Goal: Task Accomplishment & Management: Manage account settings

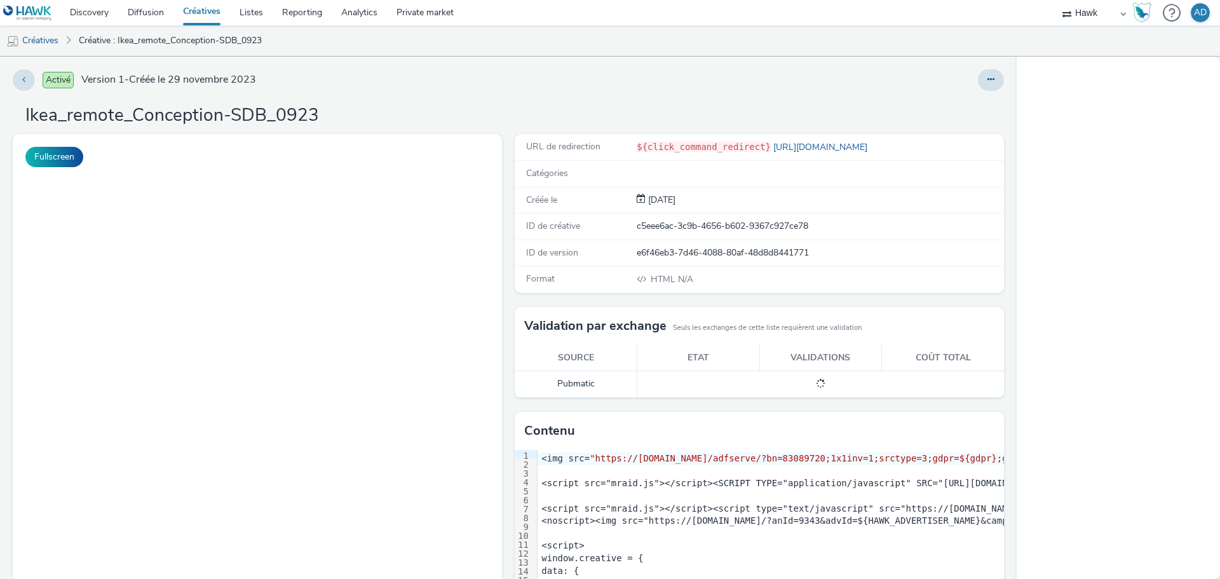
select select "11a7df10-284f-415c-b52a-427acf4c31ae"
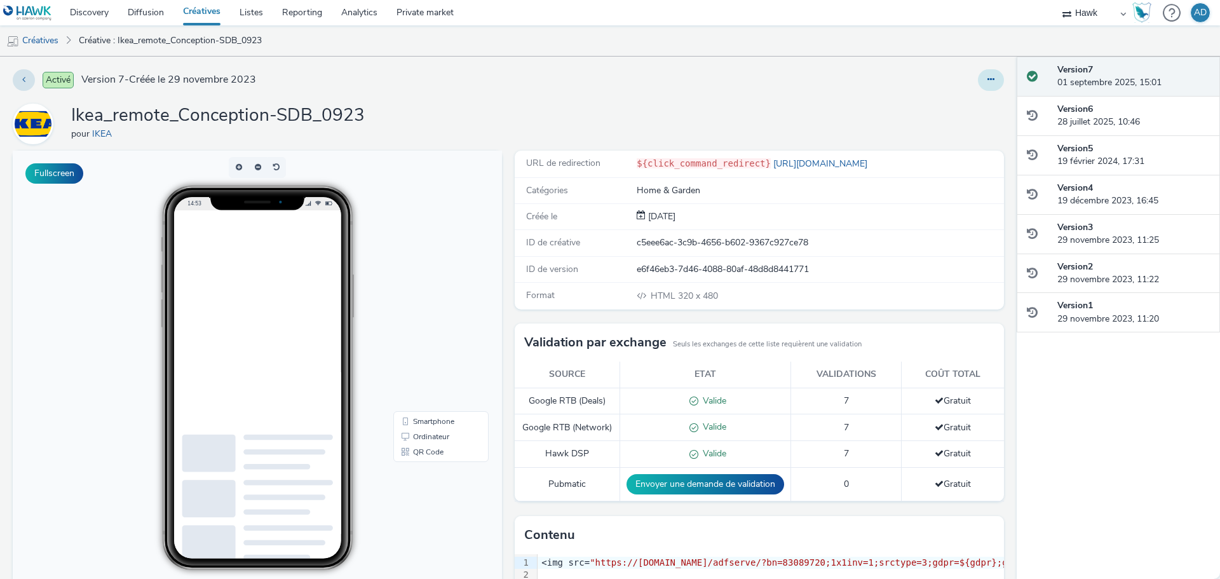
click at [987, 78] on icon at bounding box center [990, 79] width 7 height 9
click at [951, 102] on link "Modifier" at bounding box center [956, 105] width 95 height 25
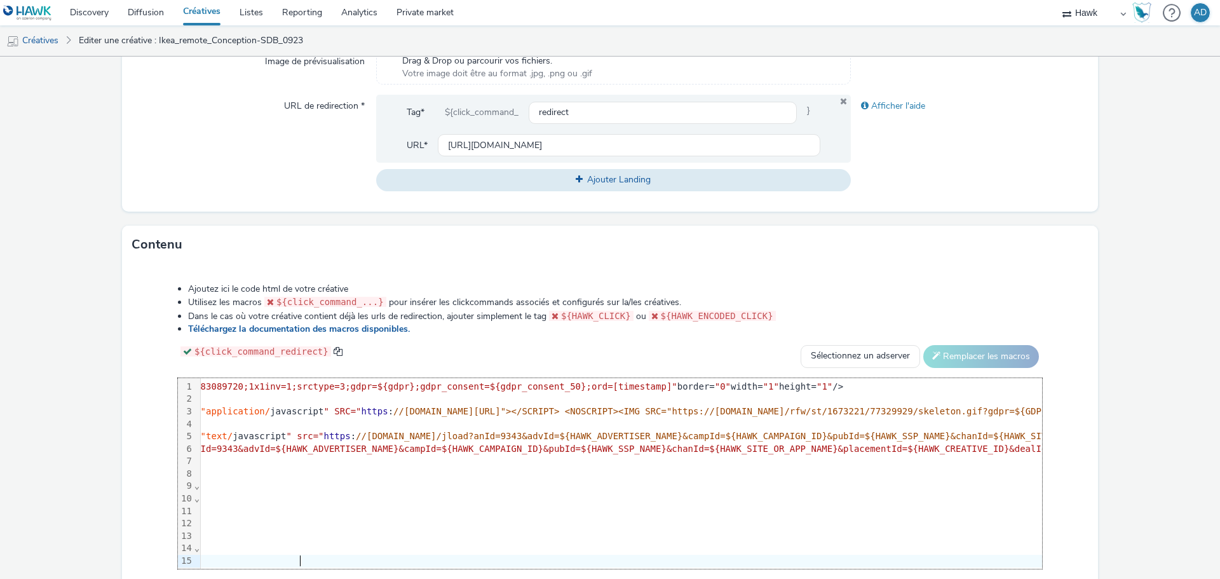
scroll to position [0, 196]
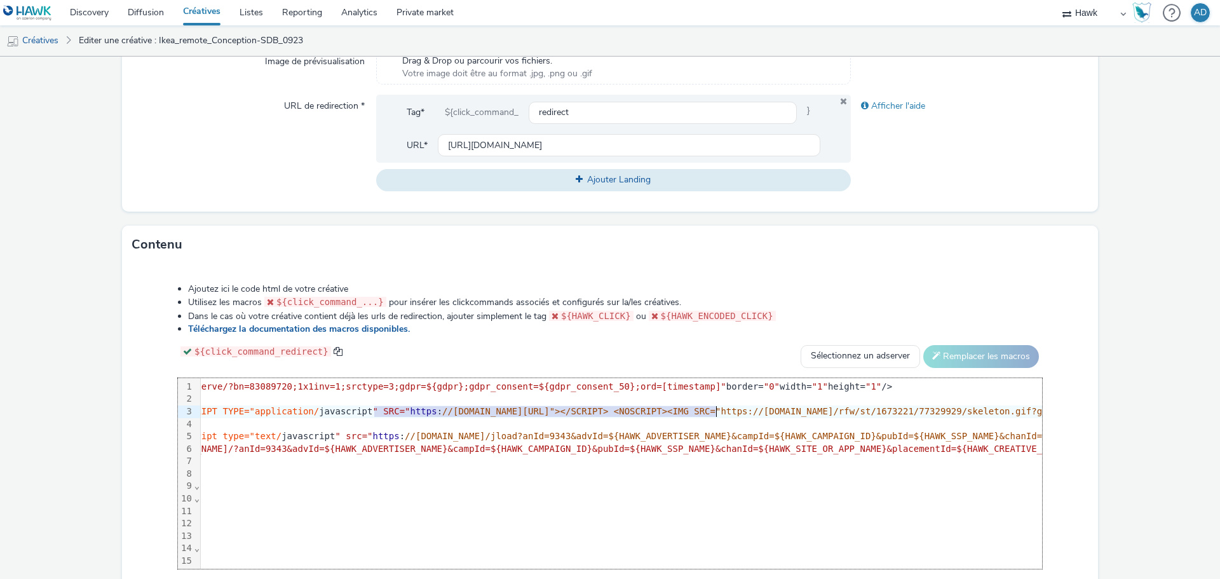
drag, startPoint x: 374, startPoint y: 411, endPoint x: 715, endPoint y: 409, distance: 341.9
click at [715, 409] on div "<script src= "mraid.js" >< /script><SCRIPT TYPE="application/ javascript " SRC=…" at bounding box center [882, 411] width 1756 height 13
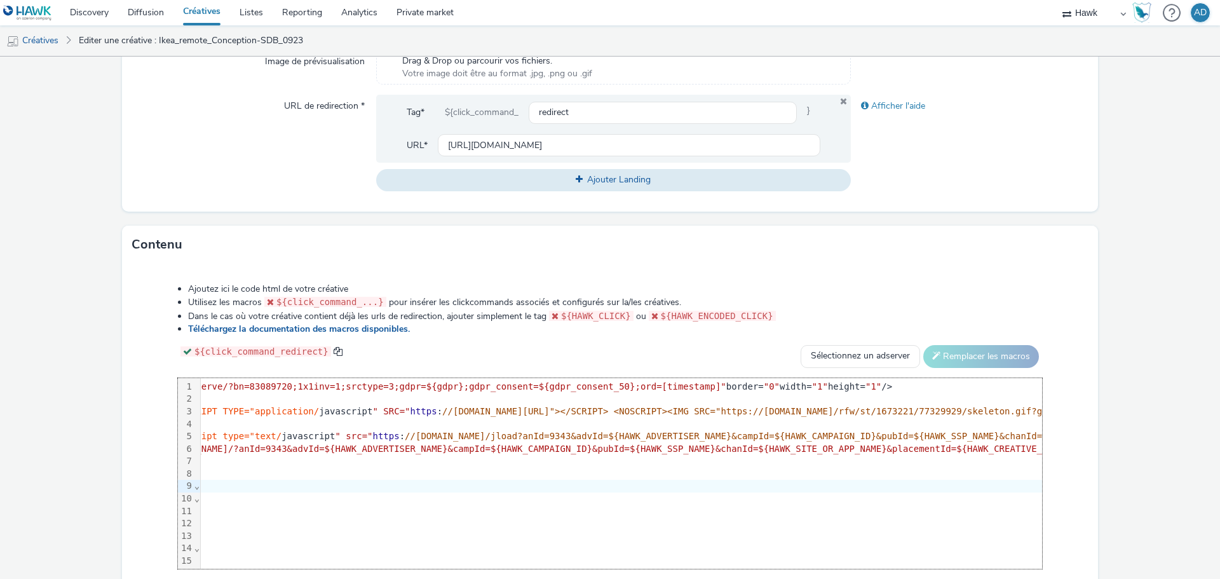
click at [594, 481] on div "window.creative = {" at bounding box center [882, 486] width 1756 height 13
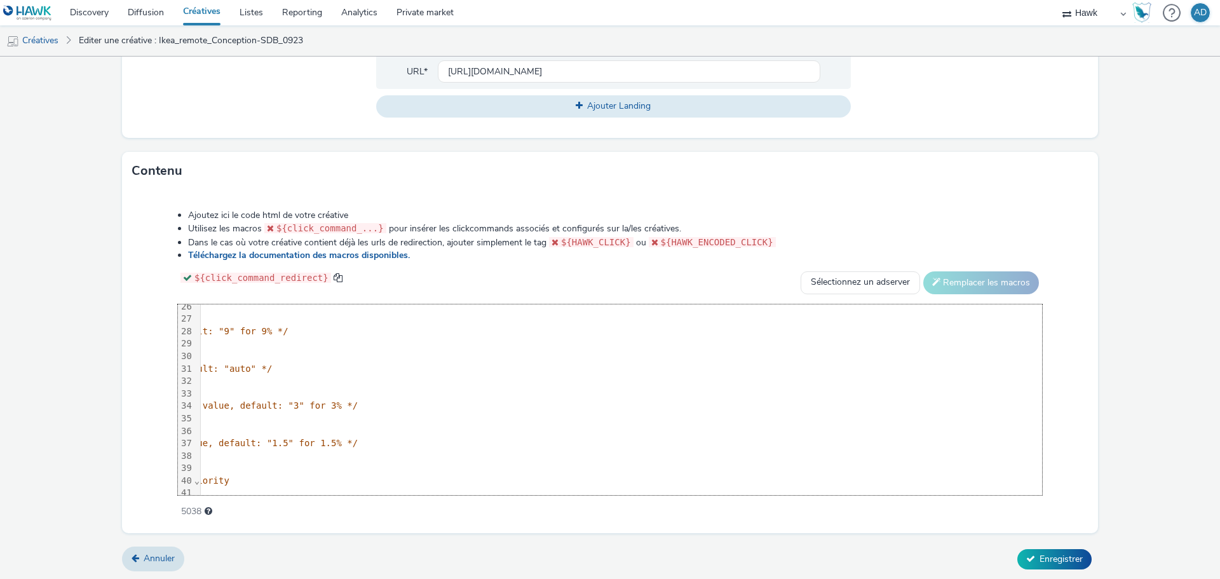
scroll to position [519, 0]
click at [163, 552] on span "Annuler" at bounding box center [159, 558] width 31 height 12
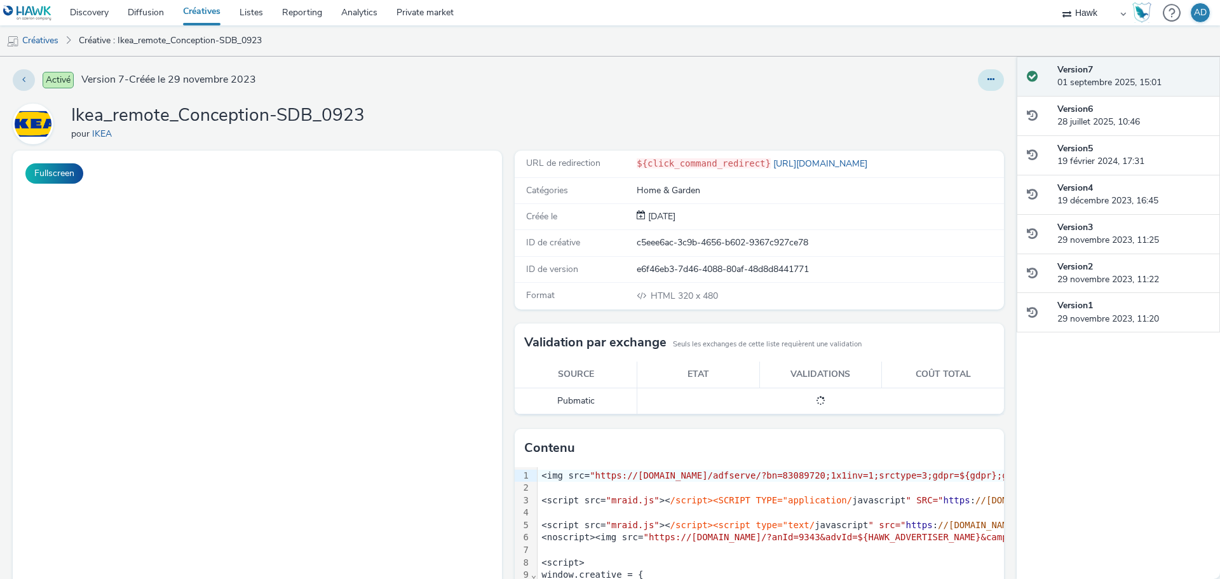
click at [991, 84] on button at bounding box center [991, 80] width 26 height 22
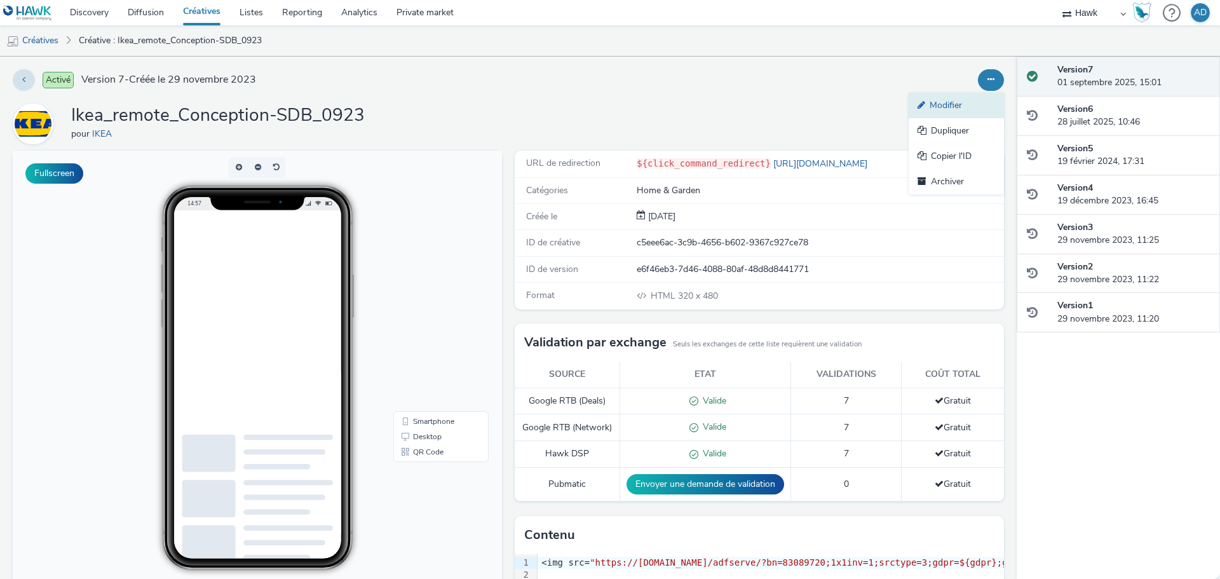
click at [947, 107] on link "Modifier" at bounding box center [956, 105] width 95 height 25
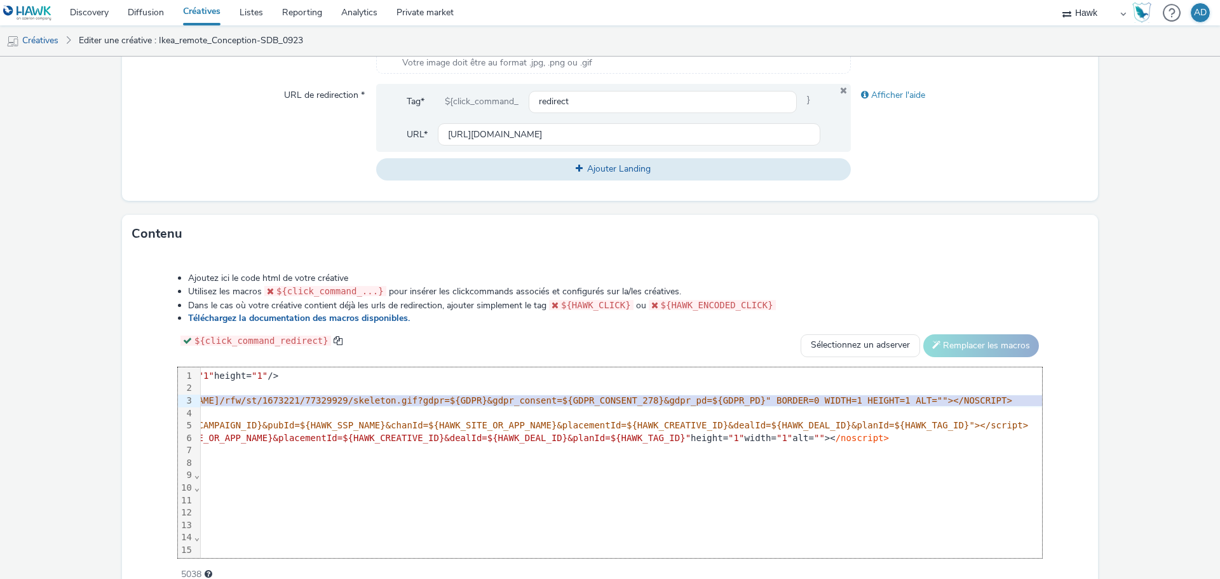
scroll to position [0, 931]
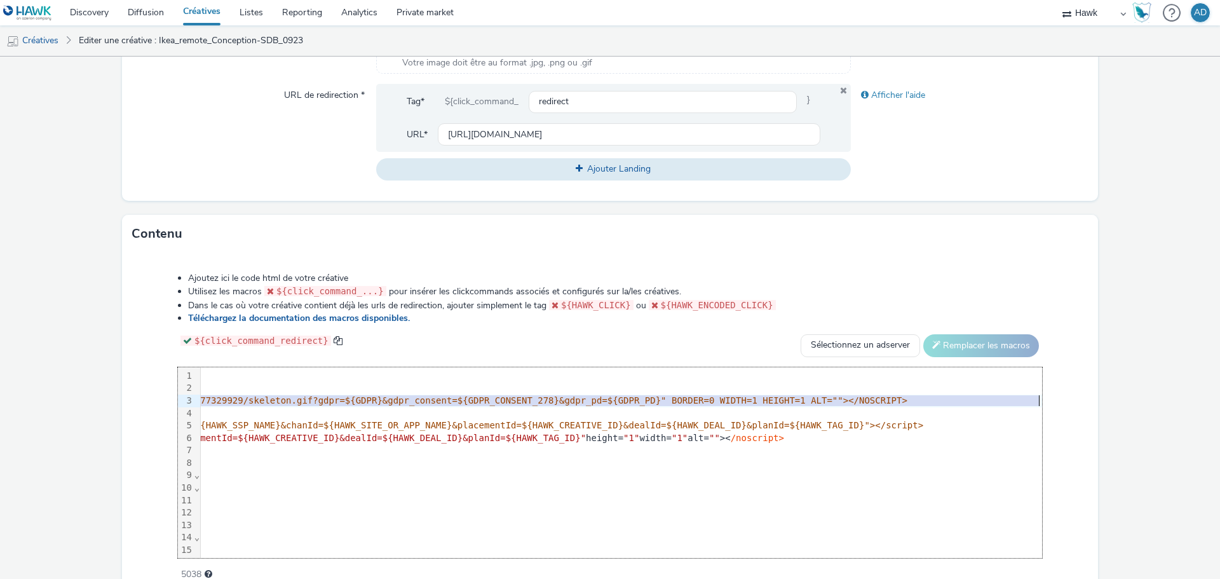
drag, startPoint x: 353, startPoint y: 400, endPoint x: 1026, endPoint y: 398, distance: 672.9
click at [1026, 398] on div "99 1 2 3 4 5 6 7 8 9 10 11 12 13 14 15 16 17 18 19 20 21 22 23 24 25 26 27 28 2…" at bounding box center [610, 462] width 864 height 191
drag, startPoint x: 1008, startPoint y: 398, endPoint x: 1139, endPoint y: 316, distance: 153.6
click at [1139, 316] on form "Editer une créative Général Annonceur * IKEA Nom * Ikea_remote_Conception-SDB_0…" at bounding box center [610, 122] width 1220 height 1043
click at [907, 402] on span "//pixel.adsafeprotected.com/rjss/st/1673221/77329930/skeleton.js"></SCRIPT> <NO…" at bounding box center [316, 400] width 1184 height 10
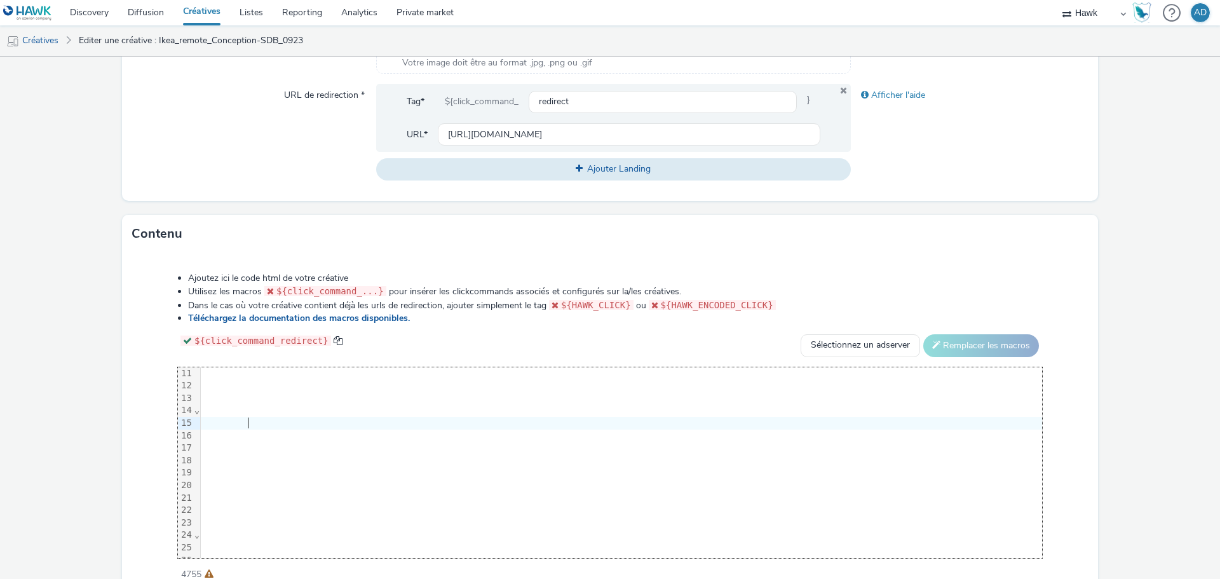
scroll to position [519, 0]
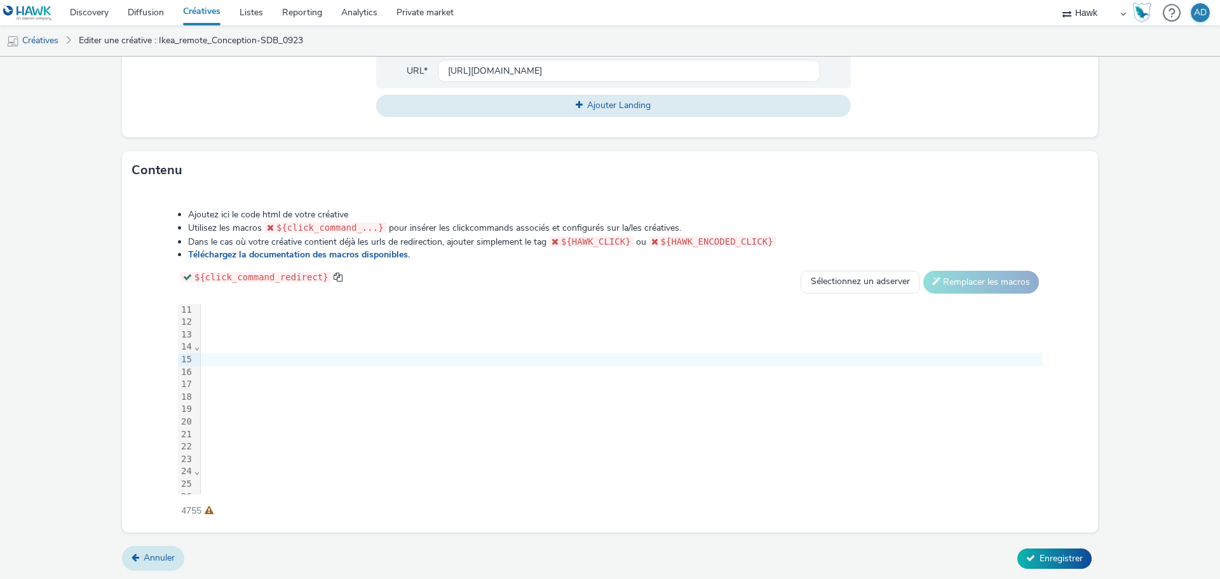
click at [172, 555] on span "Annuler" at bounding box center [159, 558] width 31 height 12
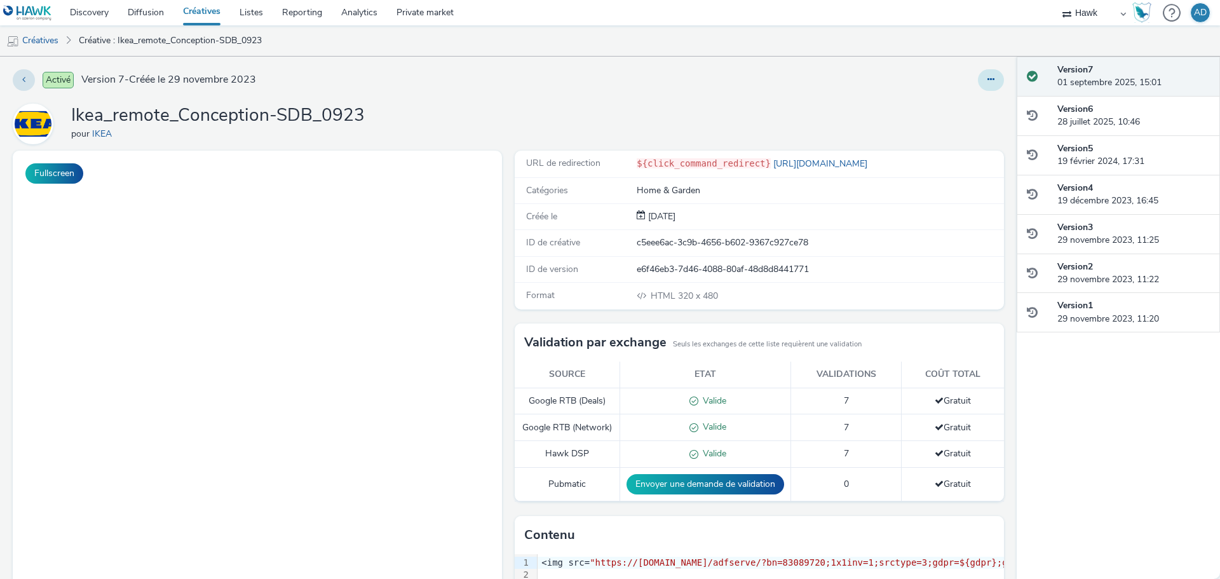
click at [987, 81] on button at bounding box center [991, 80] width 26 height 22
click at [928, 109] on link "Modifier" at bounding box center [956, 105] width 95 height 25
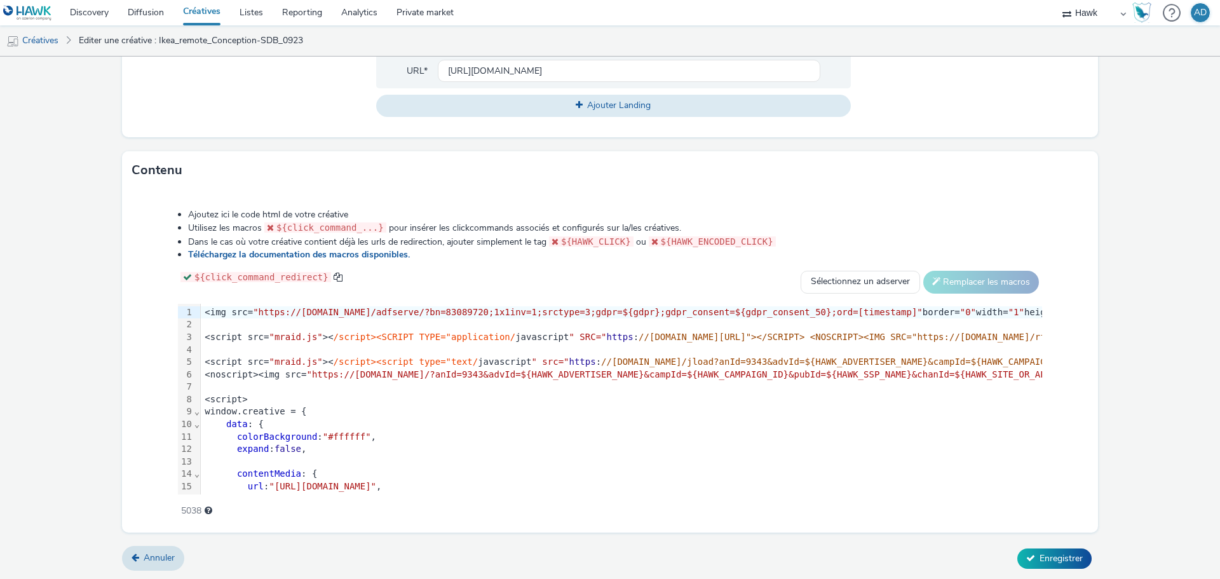
scroll to position [456, 0]
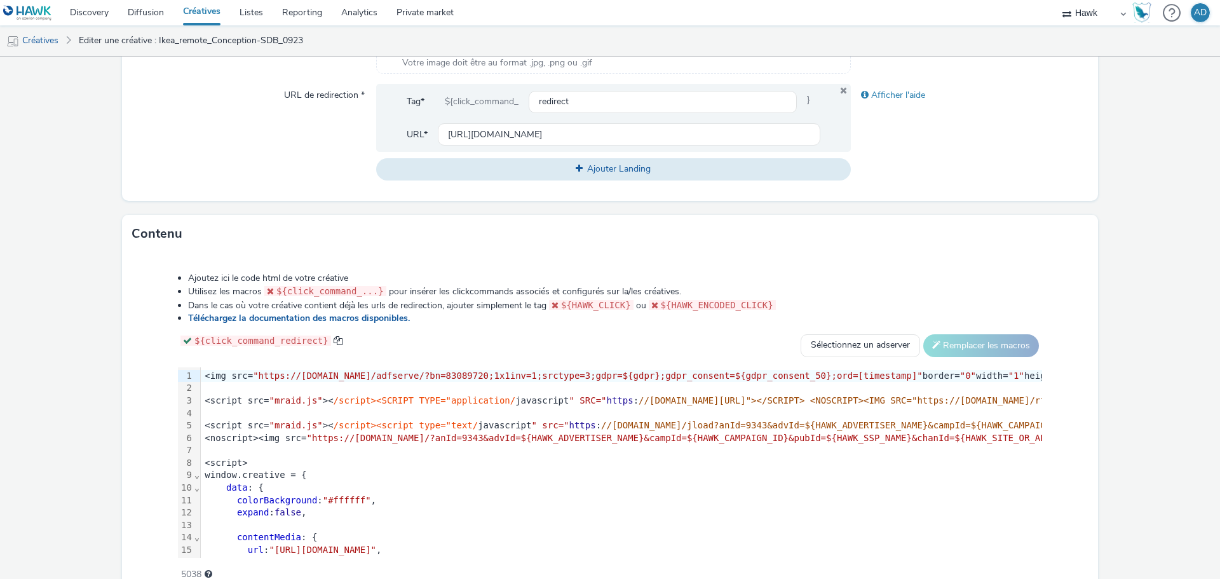
drag, startPoint x: 619, startPoint y: 426, endPoint x: 608, endPoint y: 419, distance: 12.9
click at [619, 426] on span "//pixel.adsafeprotected.com/jload?anId=9343&advId=${HAWK_ADVERTISER_NAME}&campI…" at bounding box center [1219, 425] width 1237 height 10
drag, startPoint x: 570, startPoint y: 399, endPoint x: 911, endPoint y: 400, distance: 341.2
click at [911, 400] on div "<script src= "mraid.js" >< /script><SCRIPT TYPE="application/ javascript " SRC=…" at bounding box center [1079, 401] width 1756 height 13
click at [599, 494] on div "colorBackground : "#ffffff" ," at bounding box center [1020, 500] width 1639 height 13
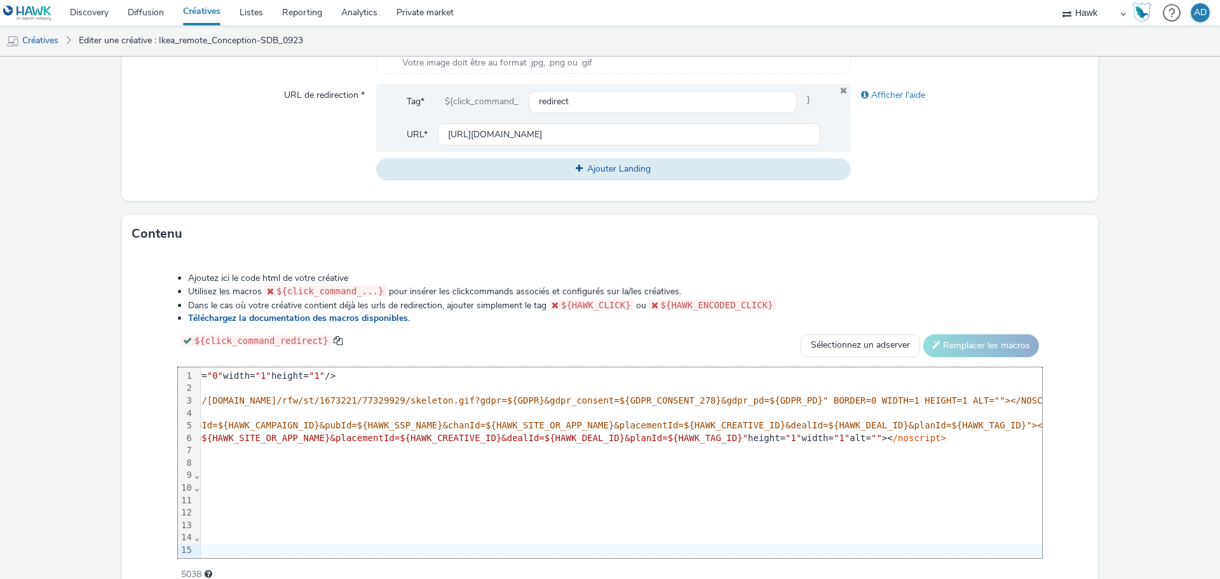
scroll to position [0, 762]
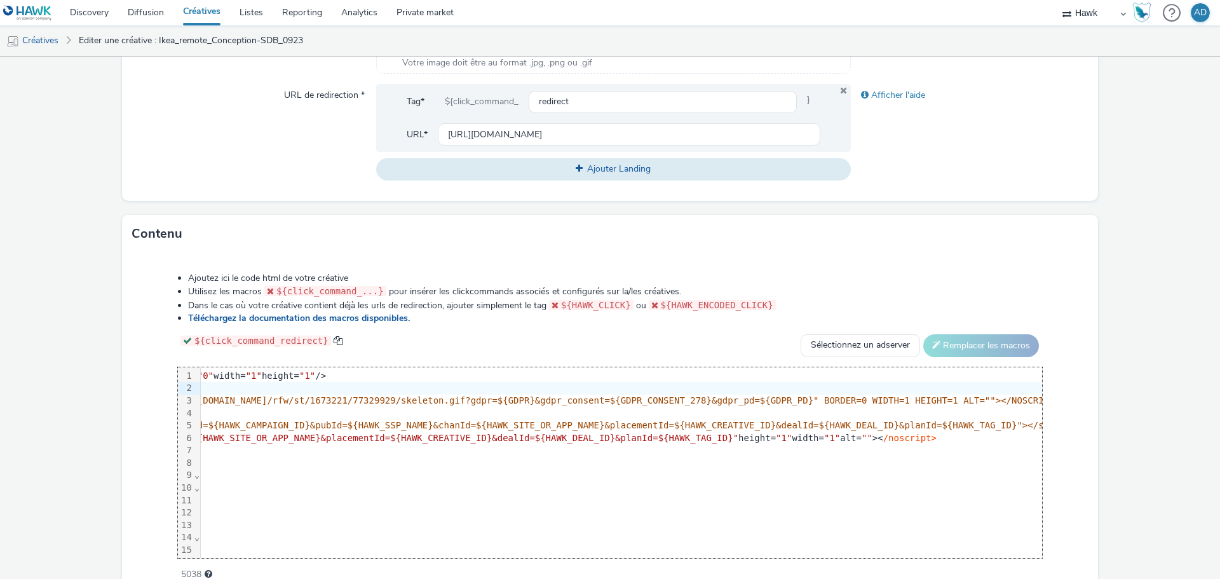
click at [414, 391] on div at bounding box center [316, 388] width 1756 height 13
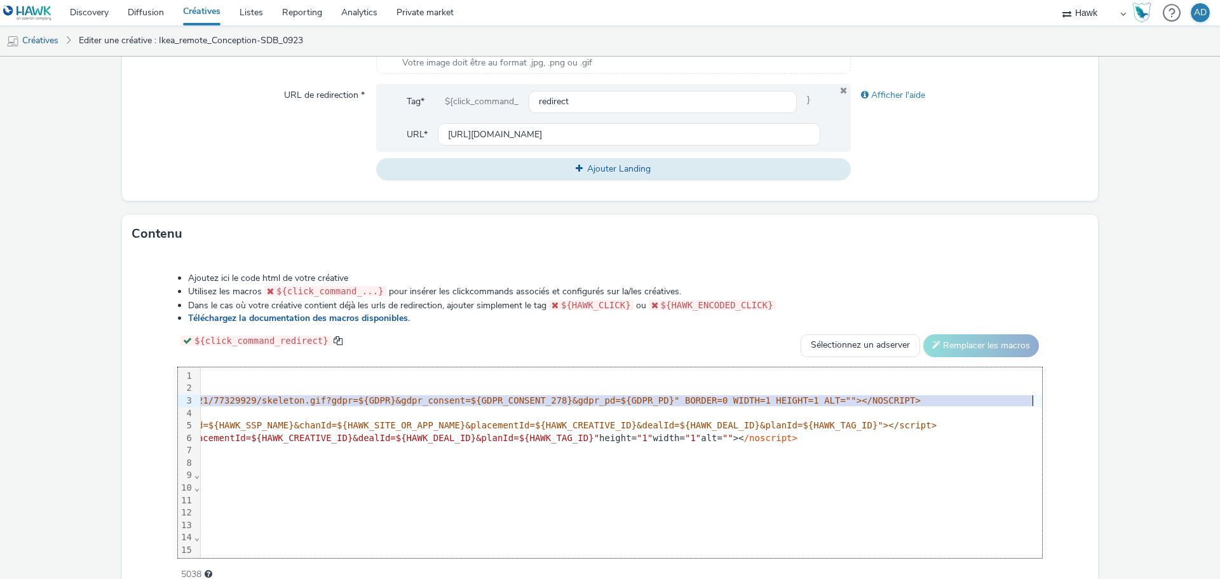
scroll to position [0, 931]
drag, startPoint x: 304, startPoint y: 402, endPoint x: 1021, endPoint y: 399, distance: 716.8
click at [907, 399] on span "//pixel.adsafeprotected.com/rjss/st/2602703/89269919/skeleton.js"></SCRIPT> <NO…" at bounding box center [316, 400] width 1184 height 10
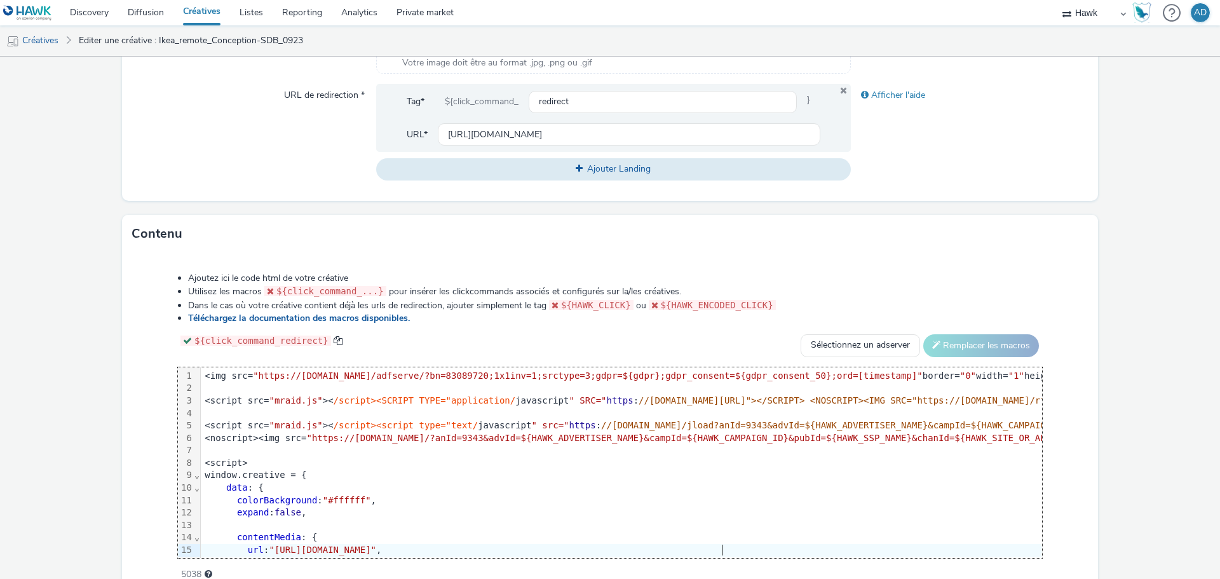
scroll to position [519, 0]
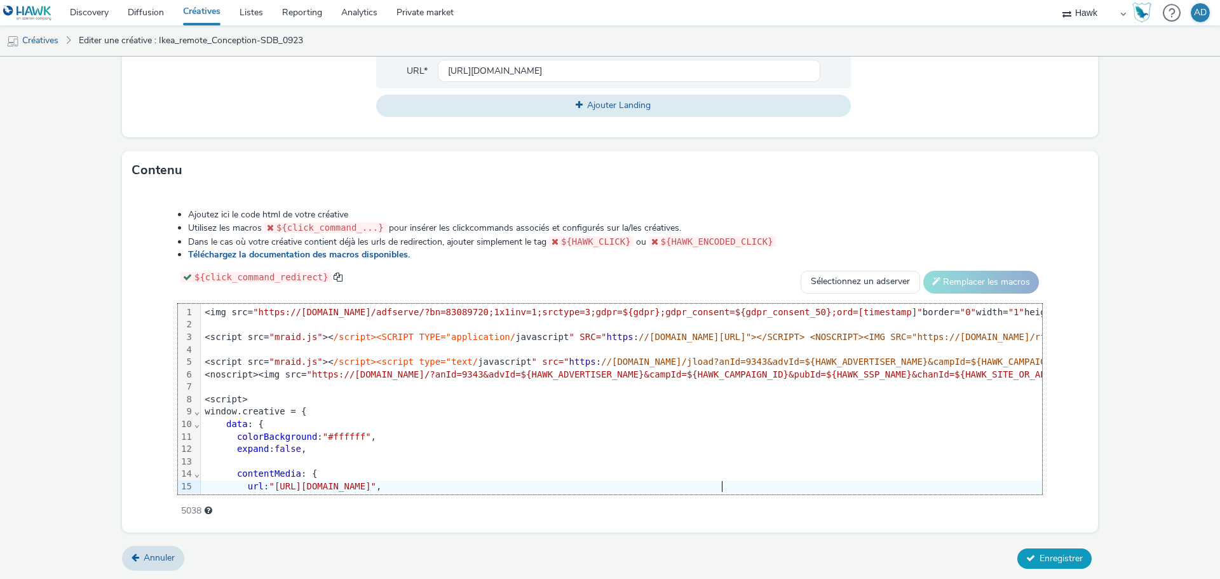
click at [1047, 556] on span "Enregistrer" at bounding box center [1061, 558] width 43 height 12
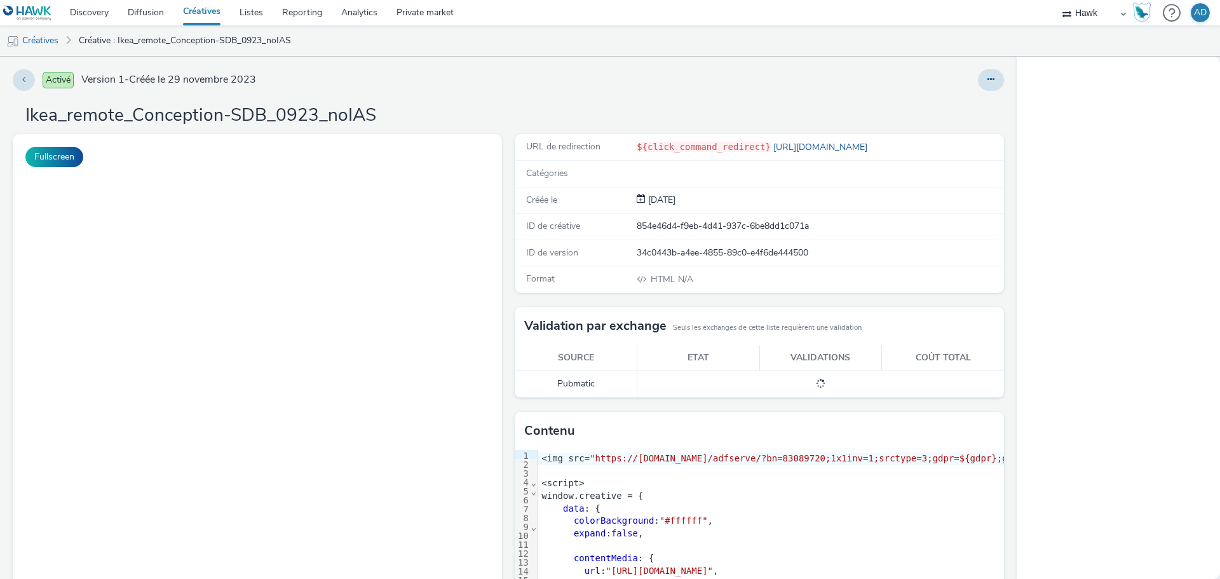
select select "11a7df10-284f-415c-b52a-427acf4c31ae"
click at [978, 77] on button at bounding box center [991, 80] width 26 height 22
click at [918, 103] on icon at bounding box center [924, 104] width 12 height 9
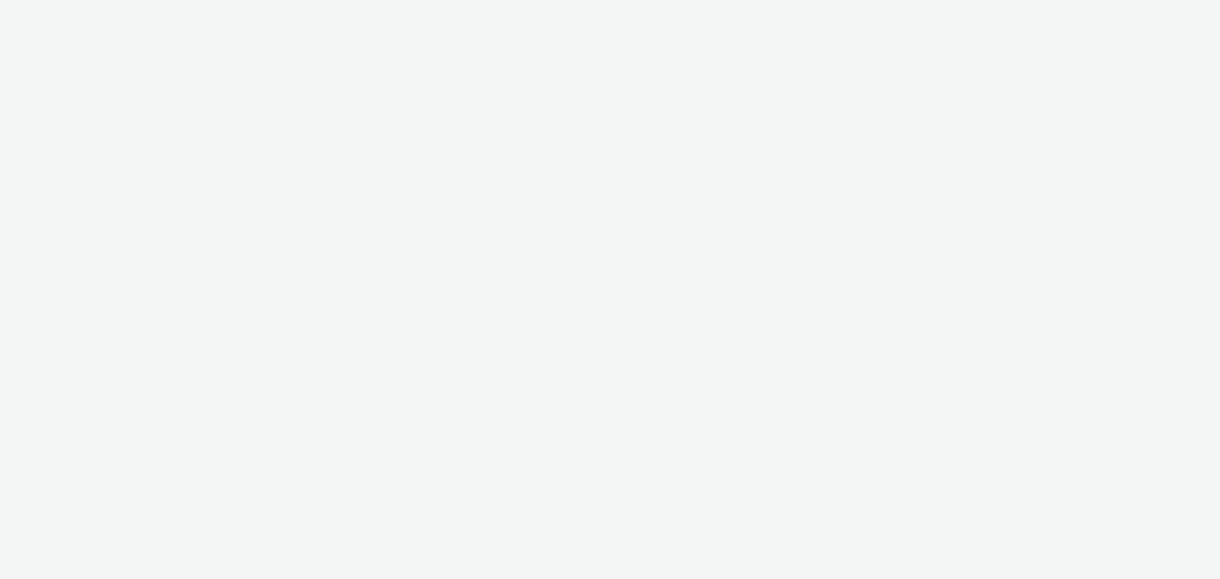
select select "11a7df10-284f-415c-b52a-427acf4c31ae"
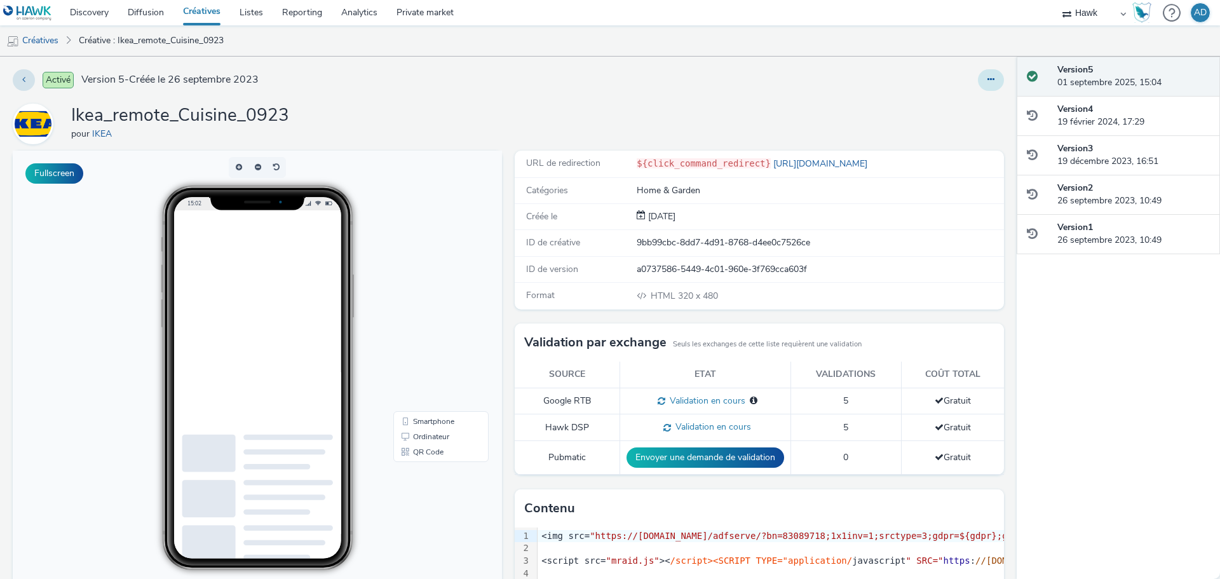
click at [978, 87] on button at bounding box center [991, 80] width 26 height 22
click at [952, 102] on link "Modifier" at bounding box center [956, 105] width 95 height 25
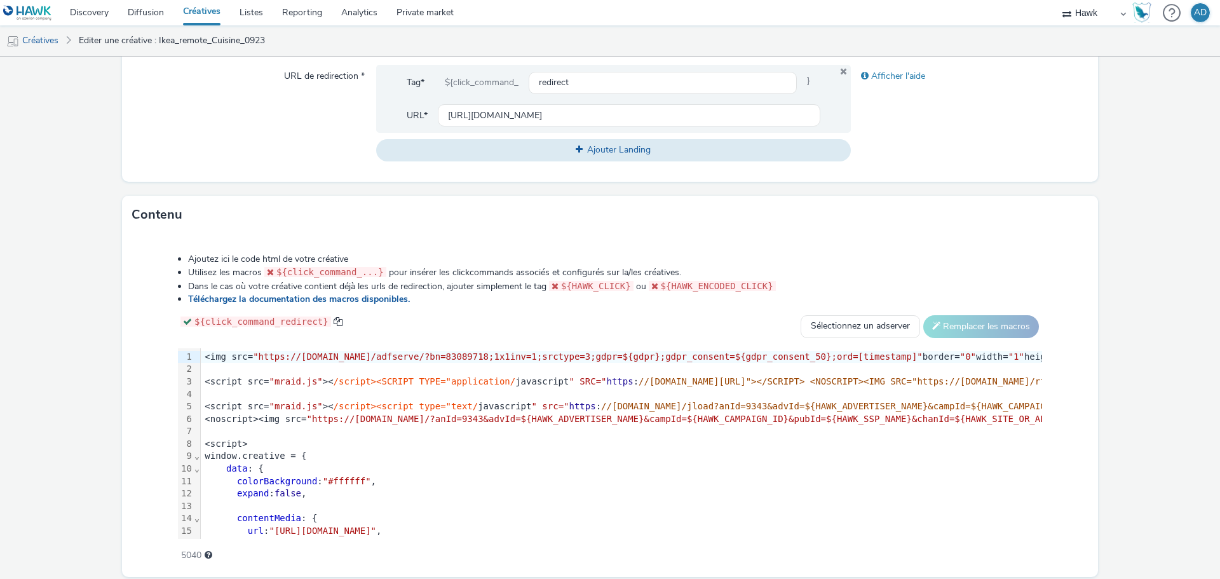
scroll to position [456, 0]
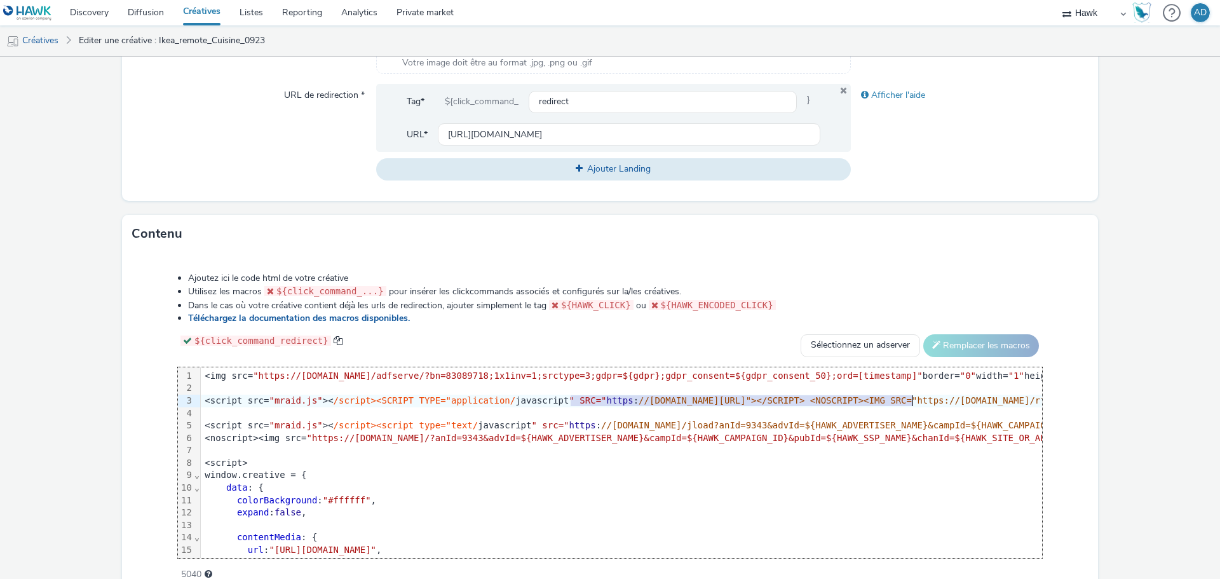
drag, startPoint x: 570, startPoint y: 398, endPoint x: 911, endPoint y: 400, distance: 340.6
click at [911, 400] on div "<script src= "mraid.js" >< /script><SCRIPT TYPE="application/ javascript " SRC=…" at bounding box center [1079, 401] width 1756 height 13
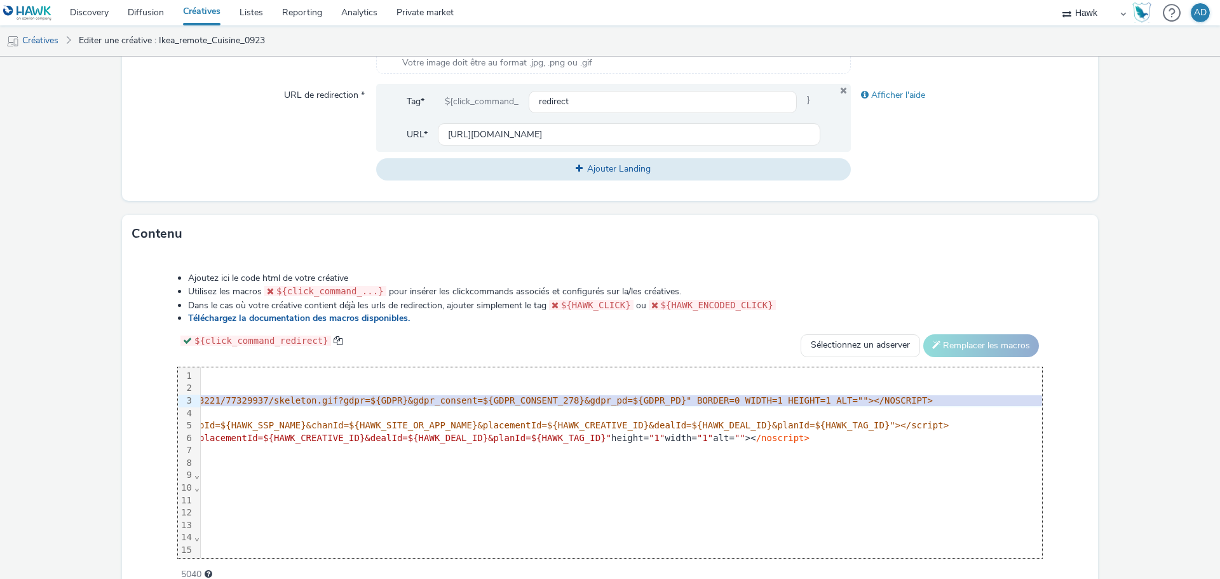
scroll to position [0, 931]
drag, startPoint x: 366, startPoint y: 402, endPoint x: 1026, endPoint y: 395, distance: 659.6
click at [1026, 395] on div "99 1 2 3 4 5 6 7 8 9 10 11 12 13 14 15 16 17 18 19 20 21 22 23 24 25 26 27 28 2…" at bounding box center [610, 462] width 864 height 191
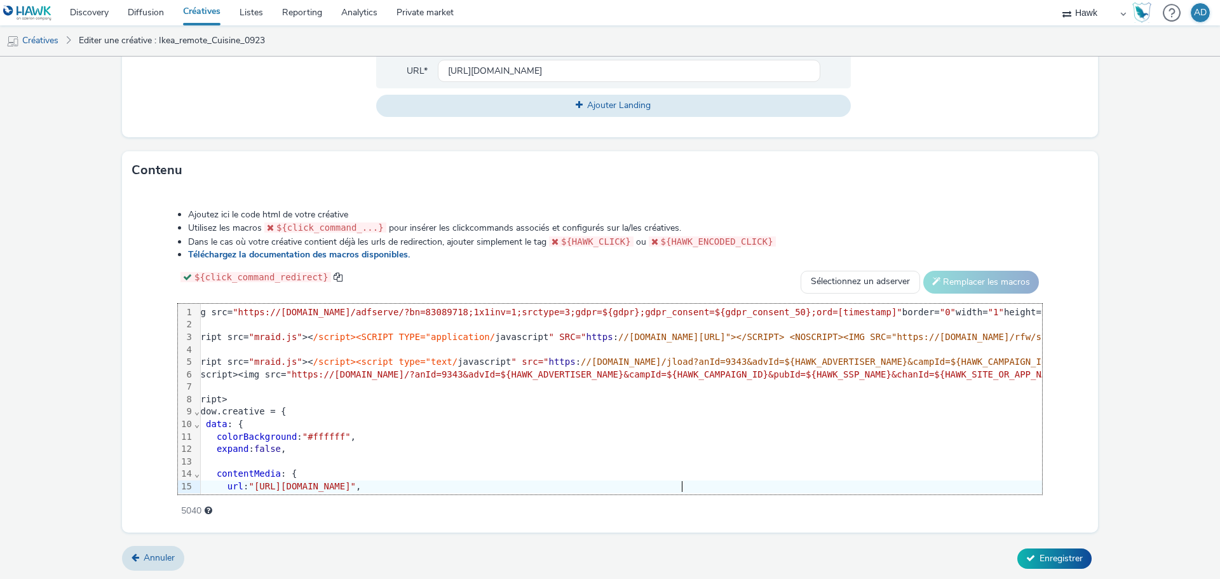
scroll to position [0, 0]
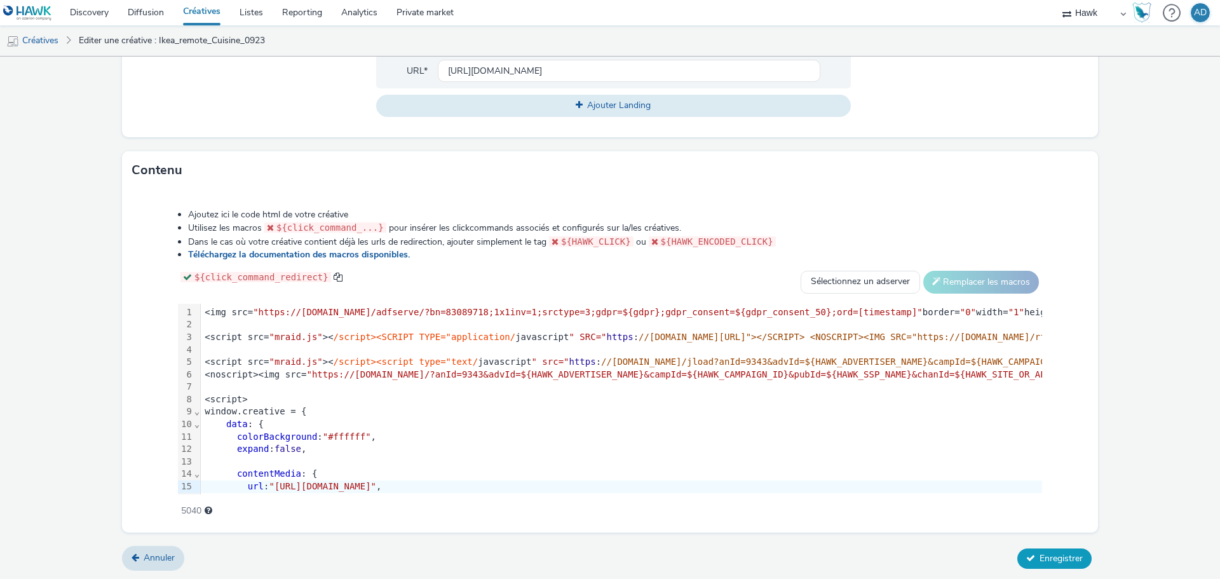
click at [1053, 555] on span "Enregistrer" at bounding box center [1061, 558] width 43 height 12
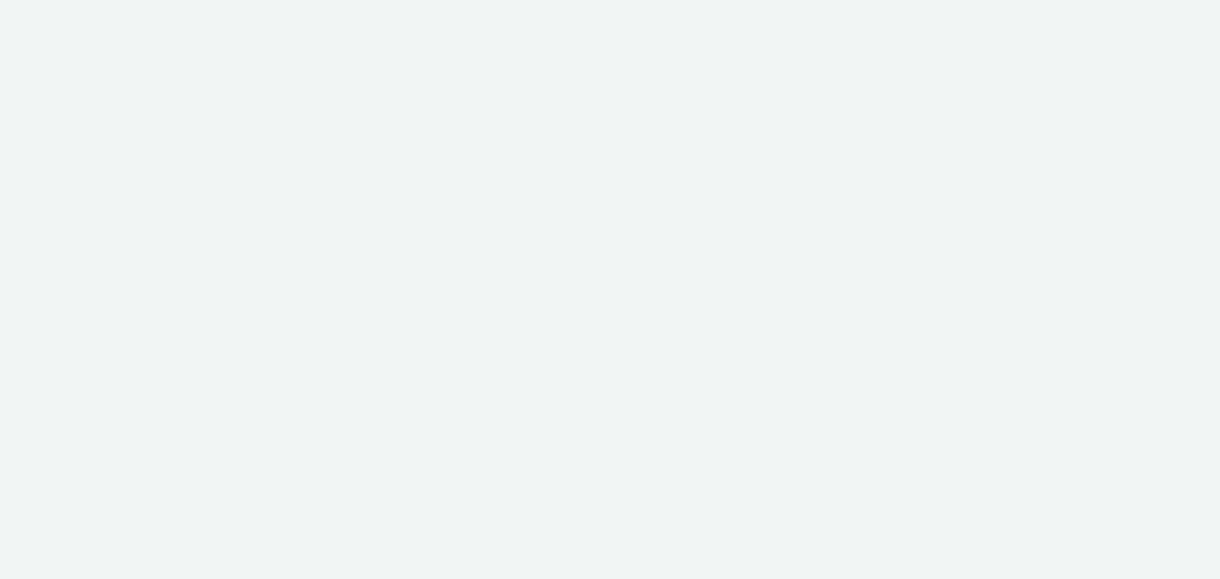
select select "11a7df10-284f-415c-b52a-427acf4c31ae"
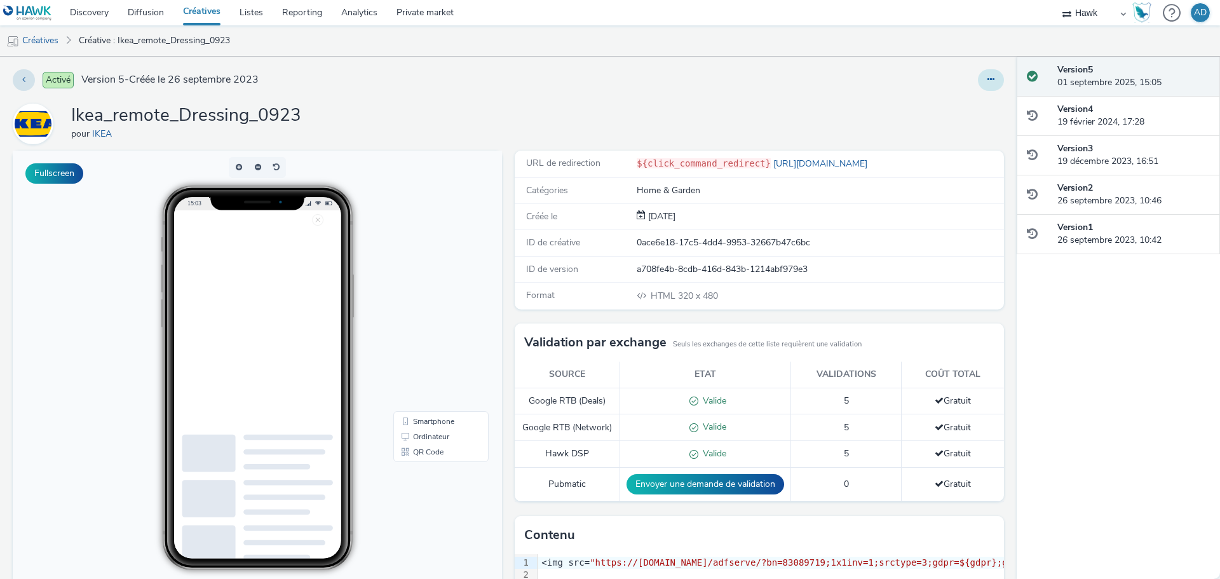
click at [987, 83] on icon at bounding box center [990, 79] width 7 height 9
click at [945, 98] on link "Modifier" at bounding box center [956, 105] width 95 height 25
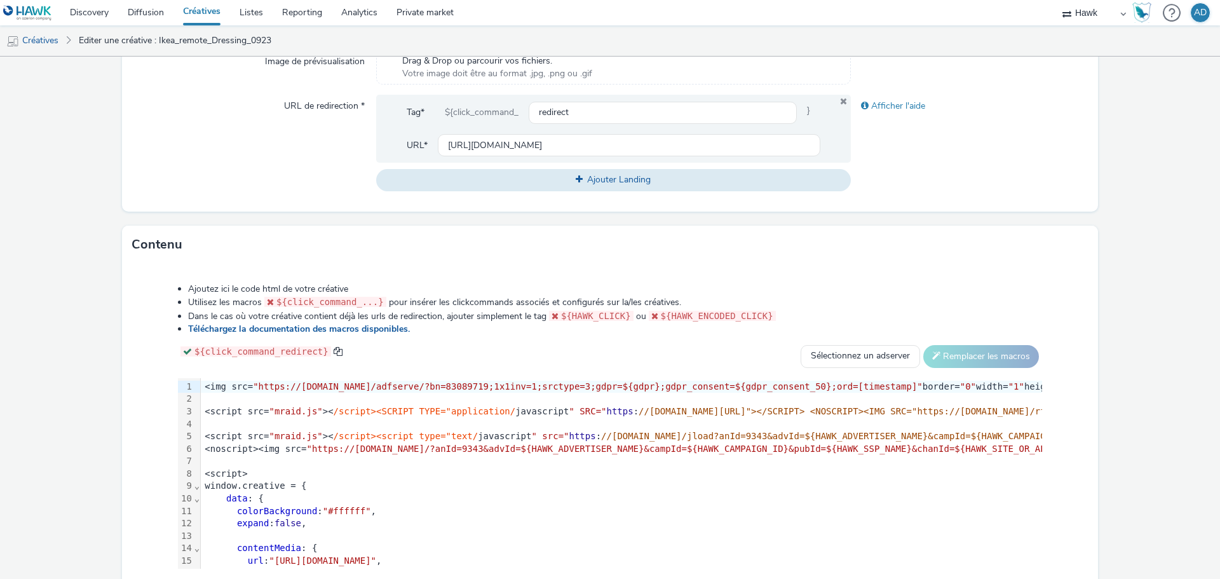
scroll to position [519, 0]
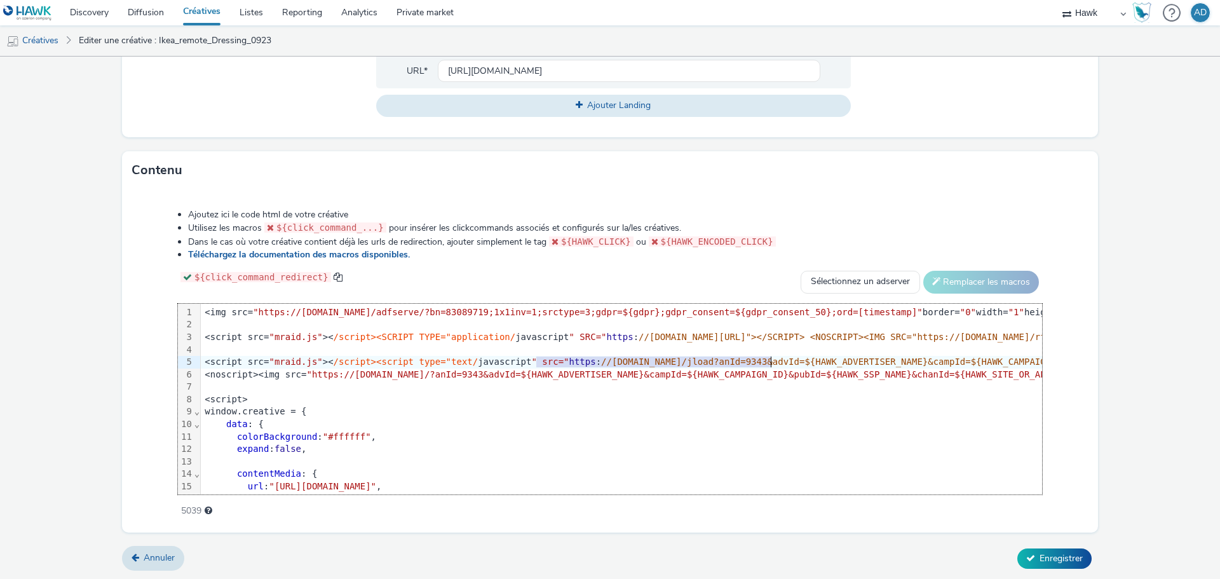
drag, startPoint x: 536, startPoint y: 358, endPoint x: 768, endPoint y: 362, distance: 231.9
click at [768, 362] on div "<script src= "mraid.js" >< /script><script type="text/ javascript " src=" https…" at bounding box center [1084, 362] width 1766 height 13
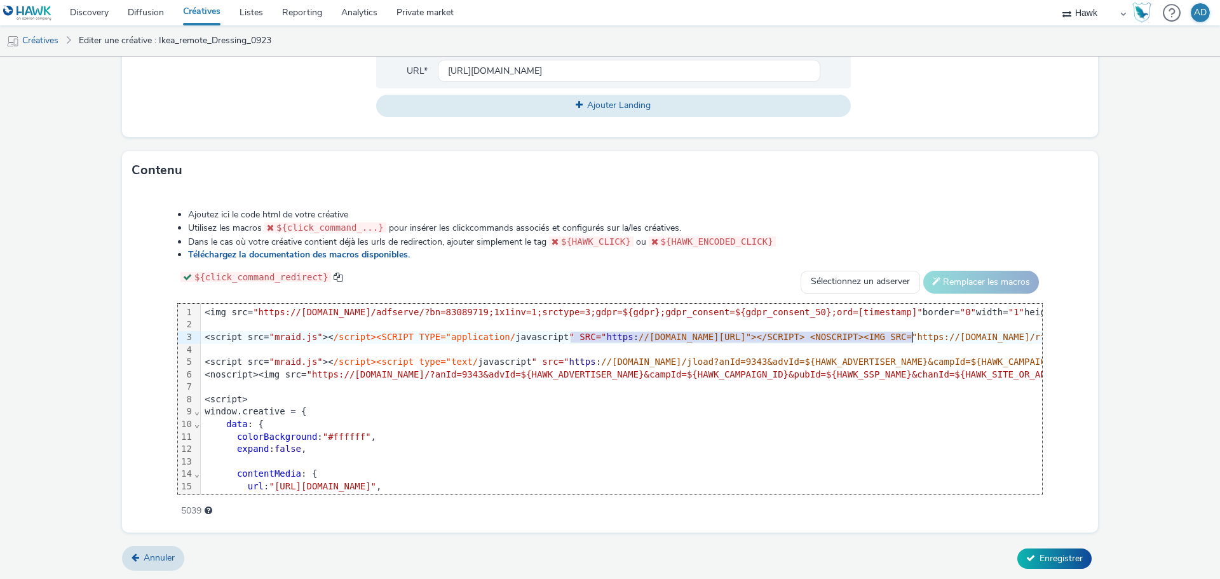
drag, startPoint x: 569, startPoint y: 334, endPoint x: 911, endPoint y: 337, distance: 341.9
click at [911, 337] on div "<script src= "mraid.js" >< /script><SCRIPT TYPE="application/ javascript " SRC=…" at bounding box center [1084, 337] width 1766 height 13
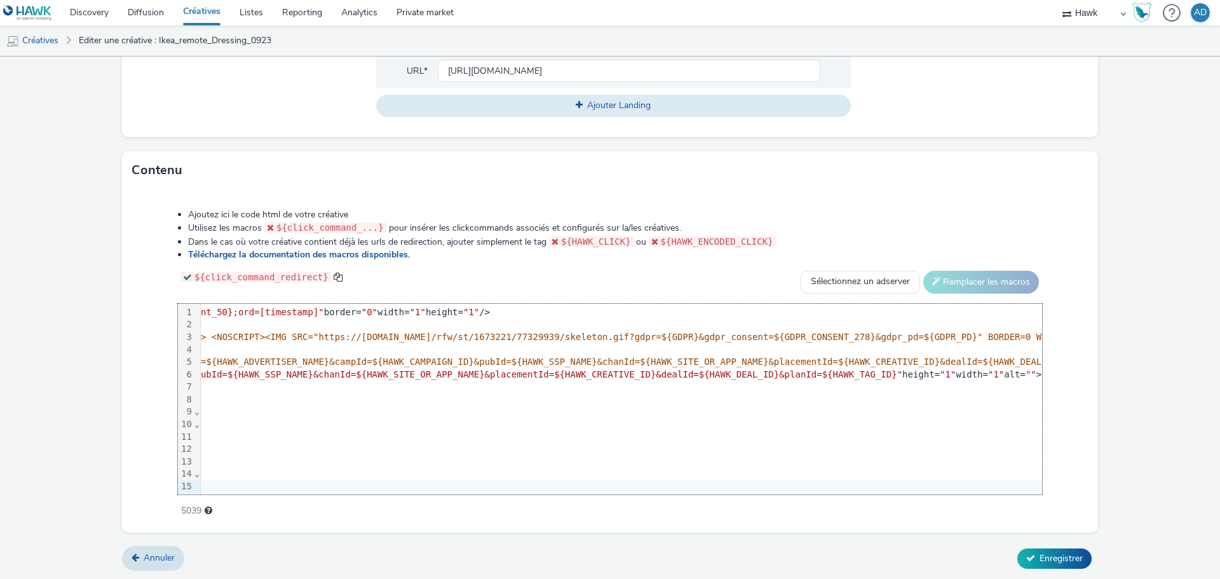
scroll to position [0, 604]
click at [499, 339] on span "//pixel.adsafeprotected.com/rjss/st/2602703/89269915/skeleton.js"></SCRIPT> <NO…" at bounding box center [627, 337] width 1184 height 10
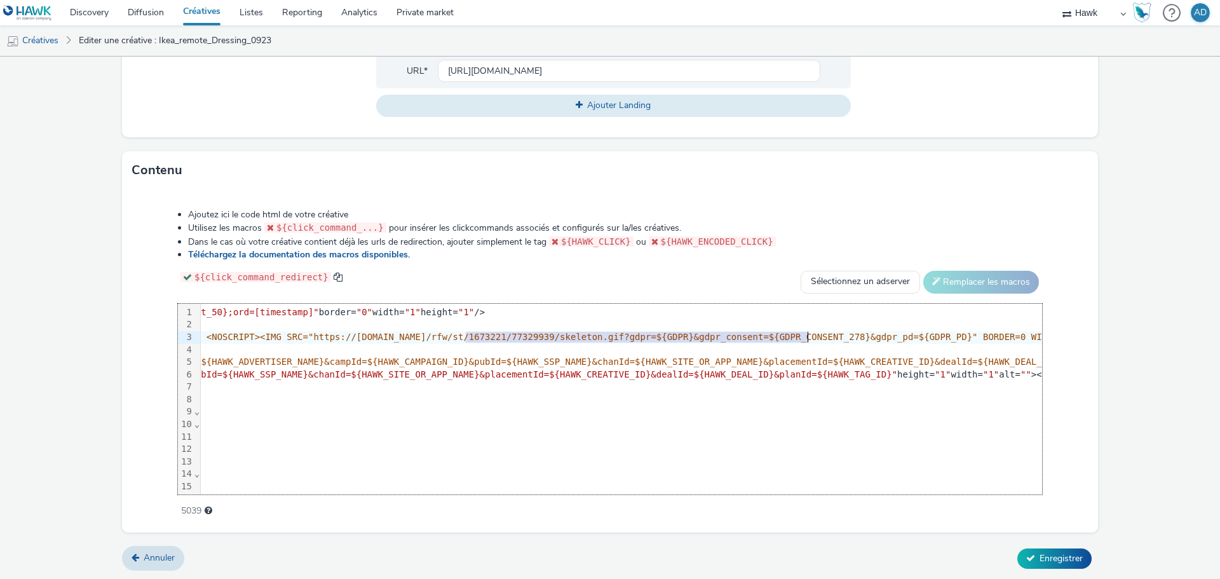
drag, startPoint x: 465, startPoint y: 334, endPoint x: 806, endPoint y: 338, distance: 340.6
click at [806, 338] on span "//pixel.adsafeprotected.com/rjss/st/2602703/89269915/skeleton.js"></SCRIPT> <NO…" at bounding box center [627, 337] width 1184 height 10
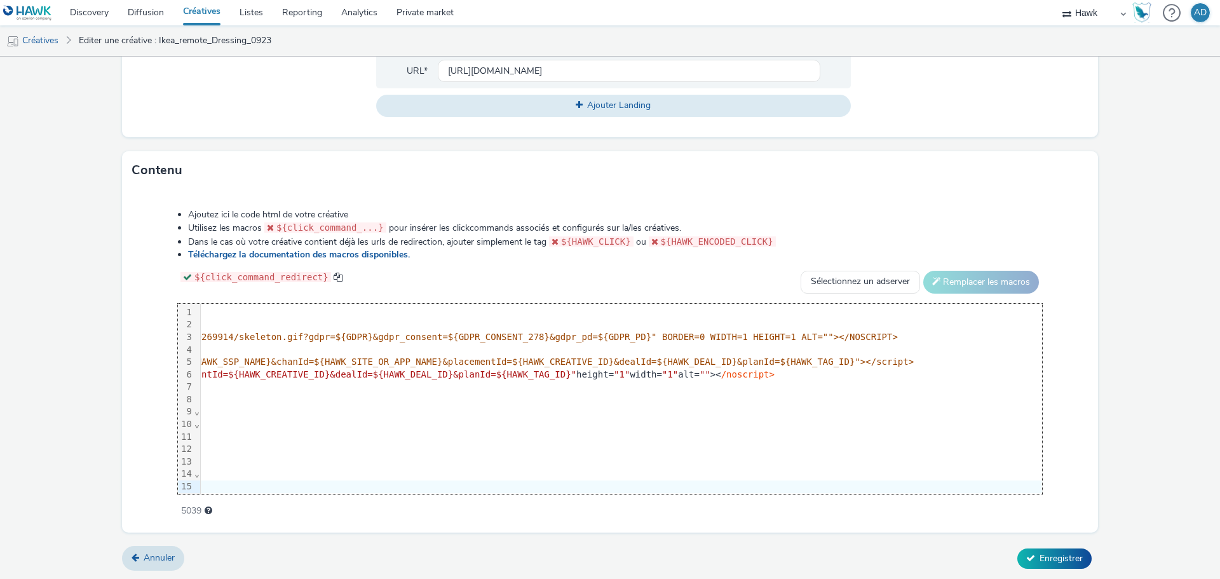
scroll to position [0, 940]
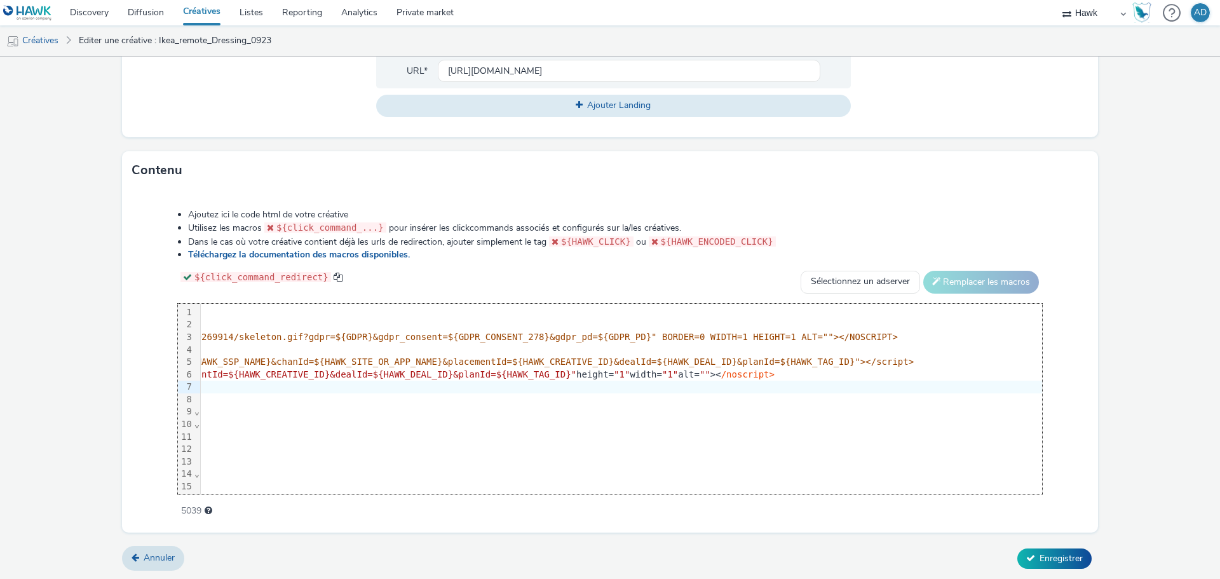
click at [1129, 390] on form "Editer une créative Général Annonceur * IKEA Nom * Ikea_remote_Dressing_0923 23…" at bounding box center [610, 58] width 1220 height 1043
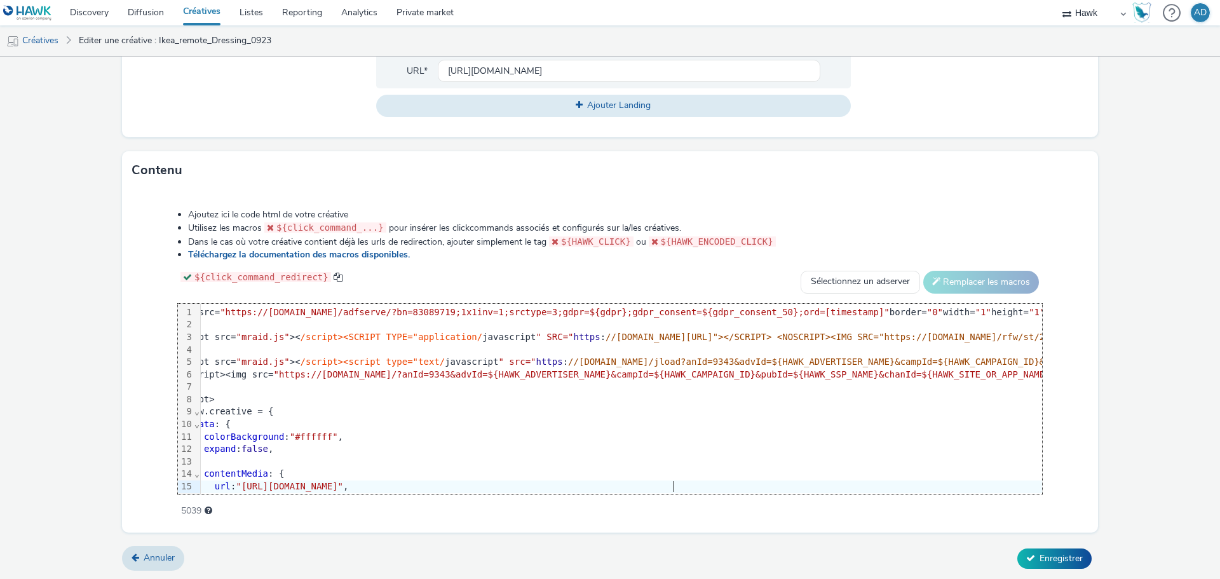
scroll to position [0, 0]
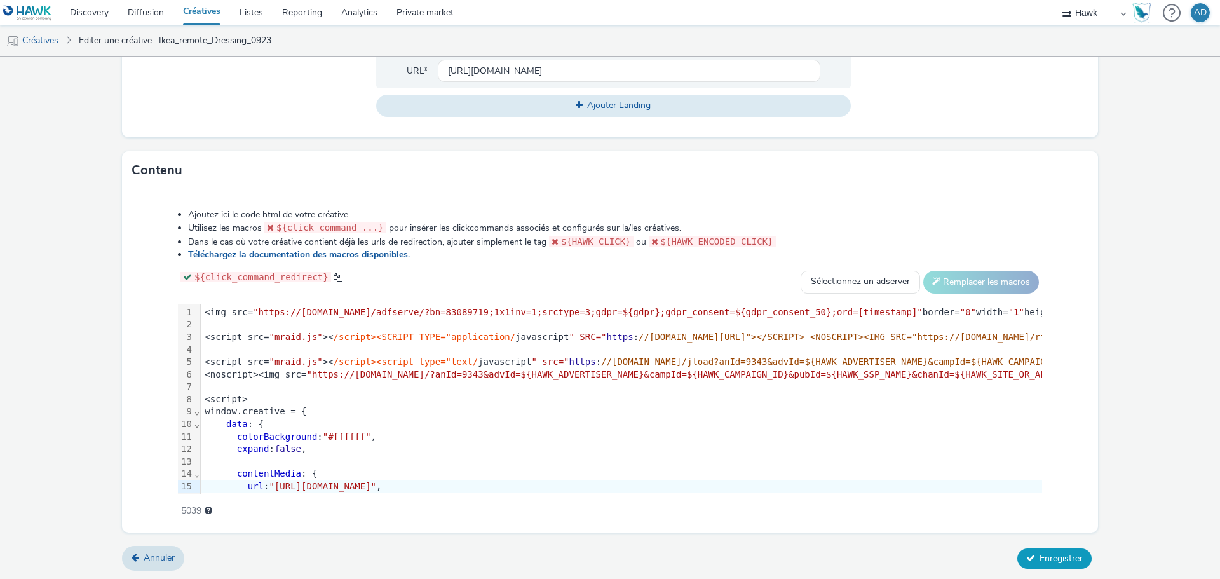
click at [1062, 553] on span "Enregistrer" at bounding box center [1061, 558] width 43 height 12
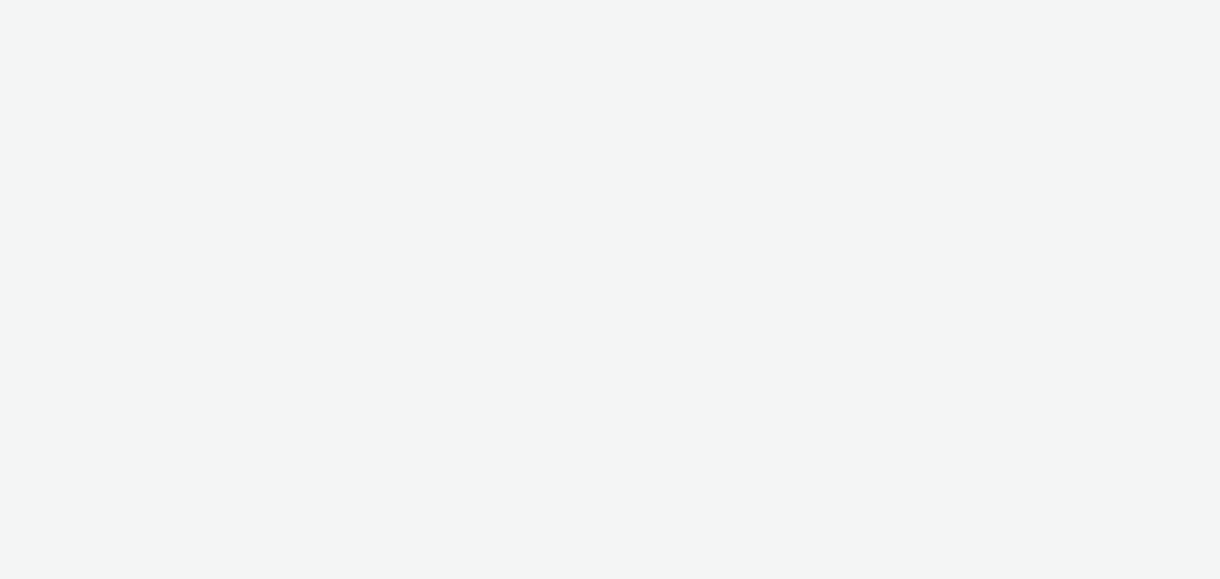
select select "11a7df10-284f-415c-b52a-427acf4c31ae"
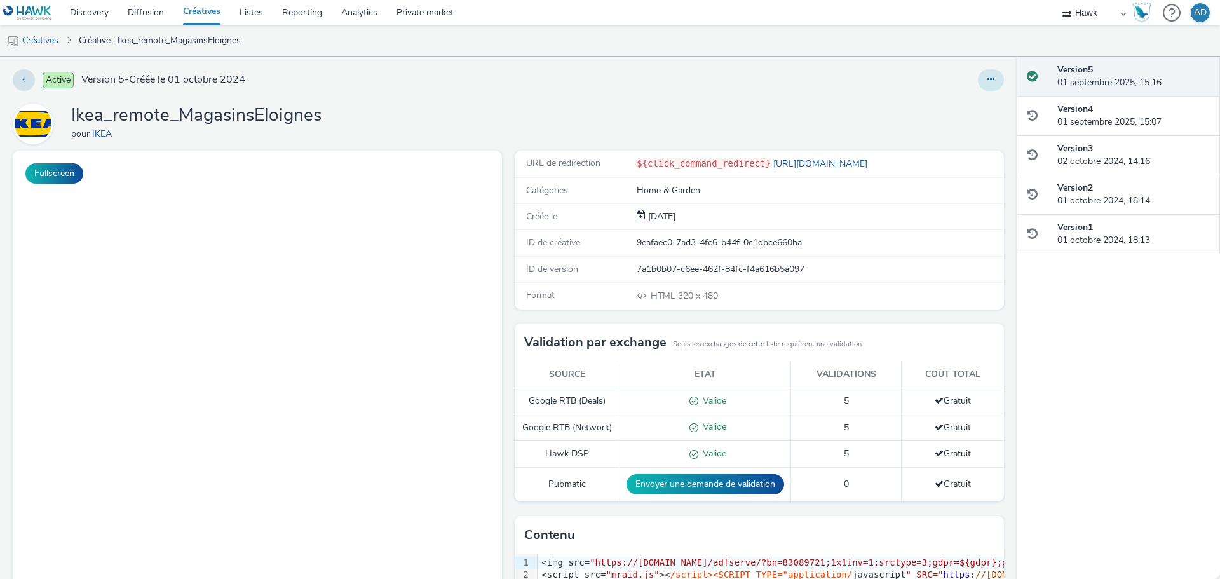
click at [982, 74] on button at bounding box center [991, 80] width 26 height 22
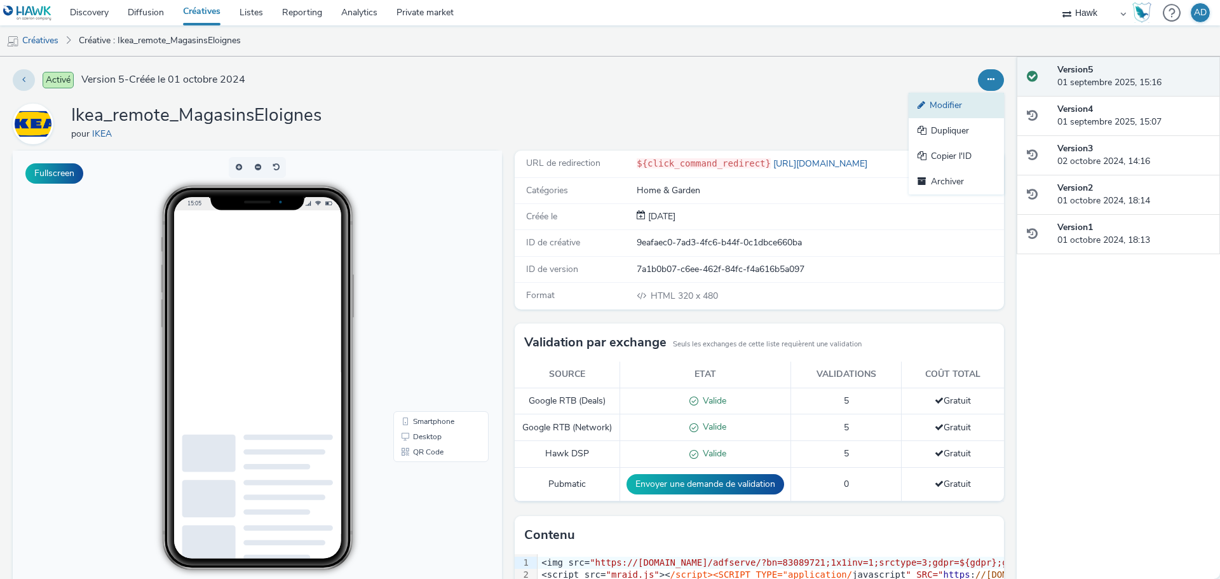
click at [961, 103] on link "Modifier" at bounding box center [956, 105] width 95 height 25
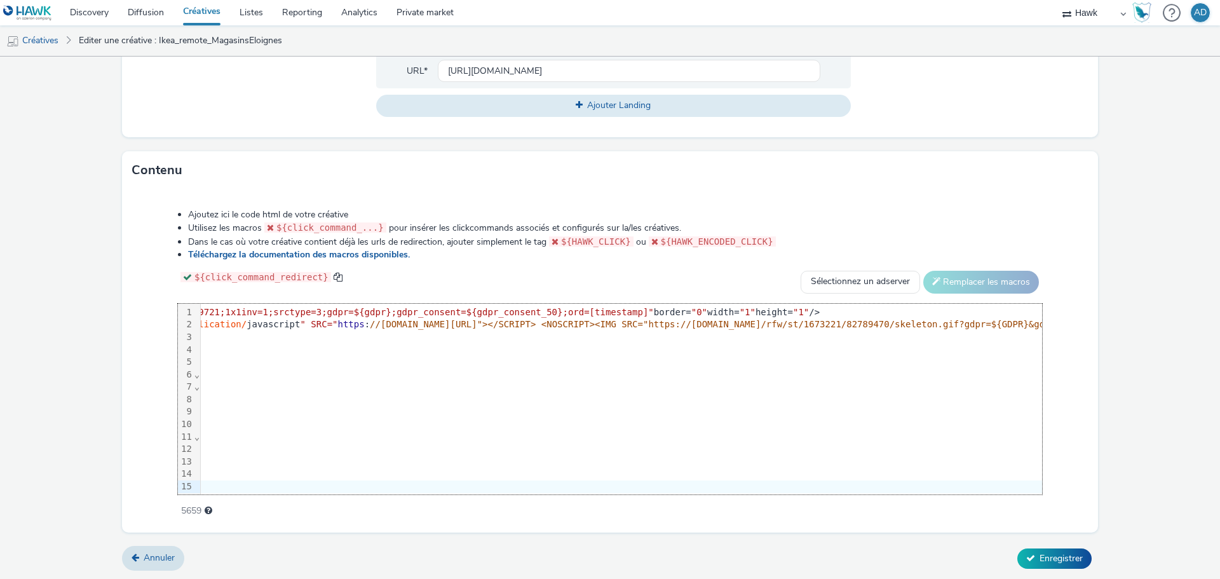
scroll to position [0, 243]
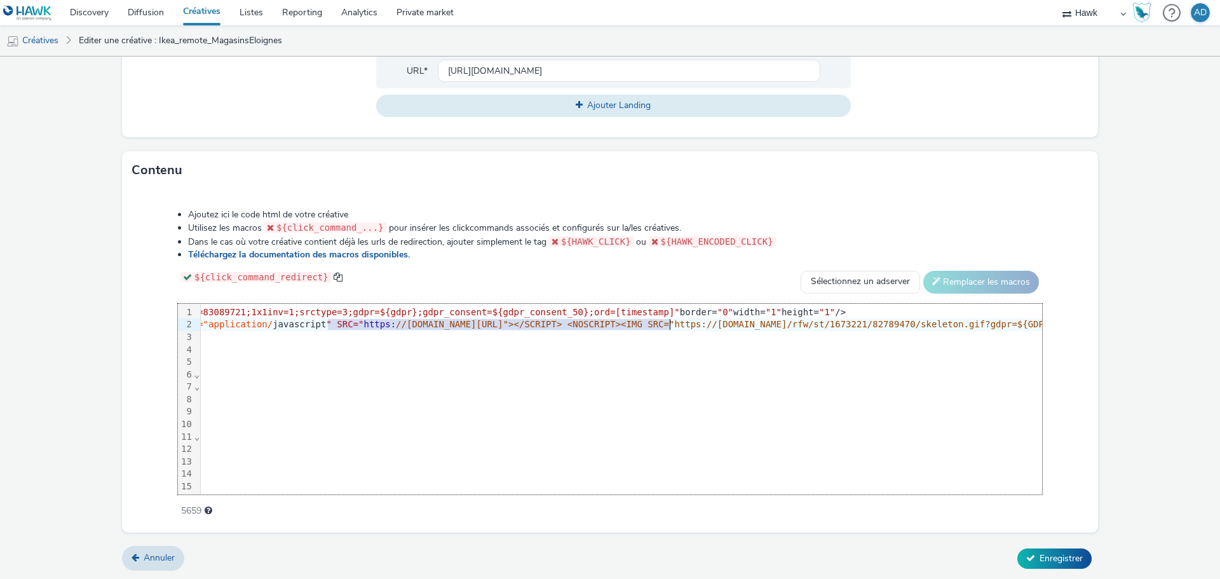
drag, startPoint x: 329, startPoint y: 323, endPoint x: 668, endPoint y: 329, distance: 340.0
click at [668, 329] on div "<script src= "mraid.js" >< /script><SCRIPT TYPE="application/ javascript " SRC=…" at bounding box center [836, 324] width 1756 height 13
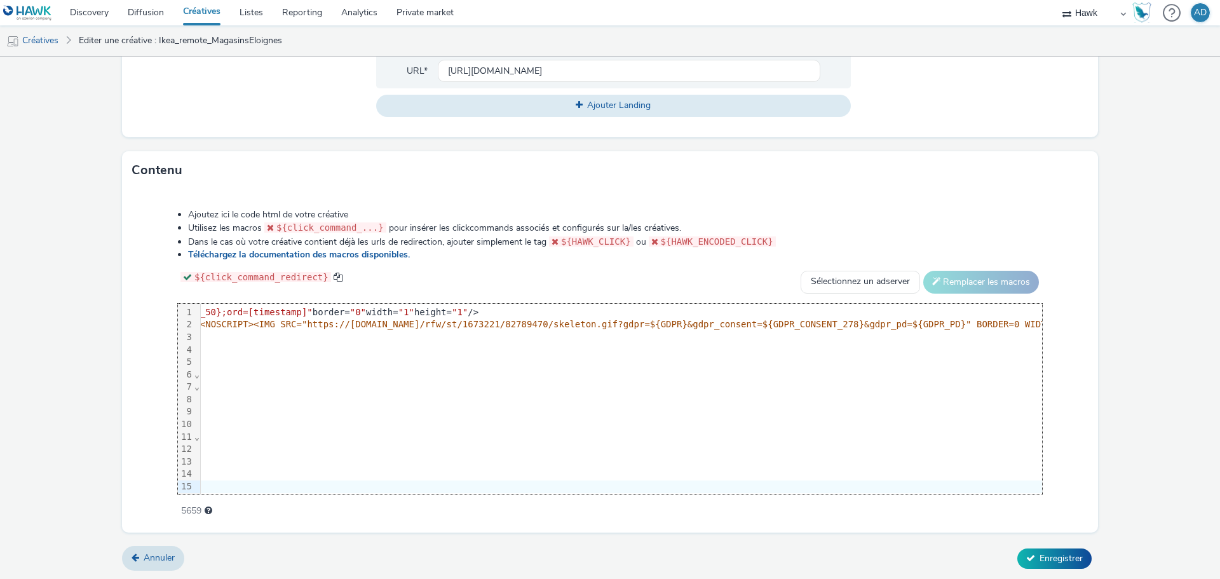
scroll to position [0, 618]
click at [450, 323] on span "//[DOMAIN_NAME][URL]"></SCRIPT> <NOSCRIPT><IMG SRC=" https://[DOMAIN_NAME]/rfw/…" at bounding box center [612, 324] width 1184 height 10
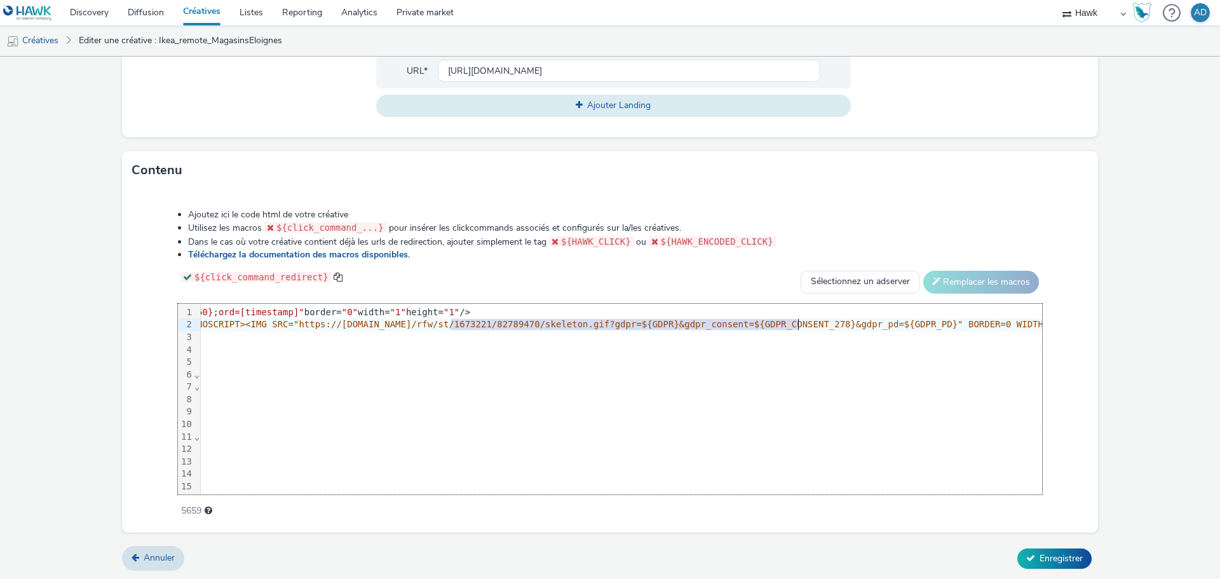
drag, startPoint x: 451, startPoint y: 324, endPoint x: 796, endPoint y: 325, distance: 345.0
click at [796, 325] on span "//[DOMAIN_NAME][URL]"></SCRIPT> <NOSCRIPT><IMG SRC=" https://[DOMAIN_NAME]/rfw/…" at bounding box center [612, 324] width 1184 height 10
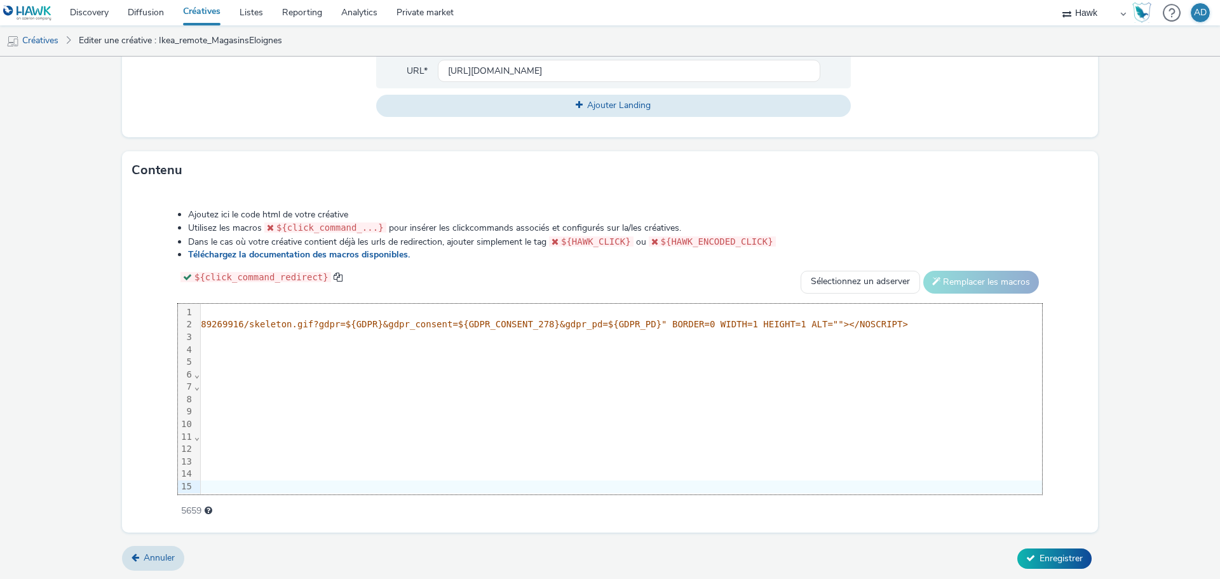
scroll to position [0, 931]
click at [1054, 557] on span "Enregistrer" at bounding box center [1061, 558] width 43 height 12
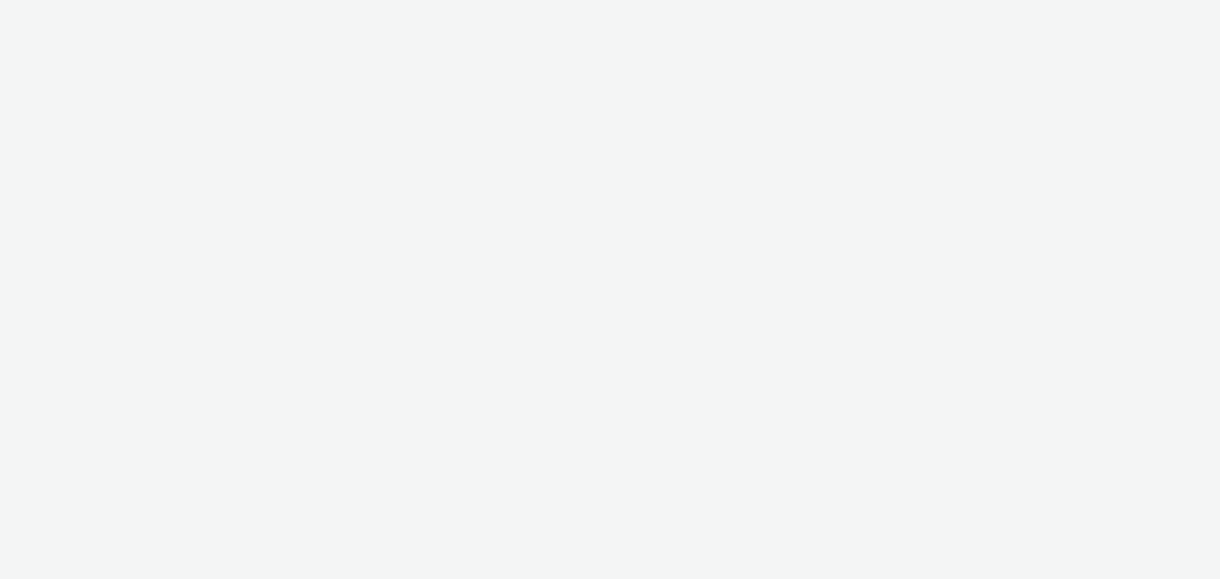
select select "11a7df10-284f-415c-b52a-427acf4c31ae"
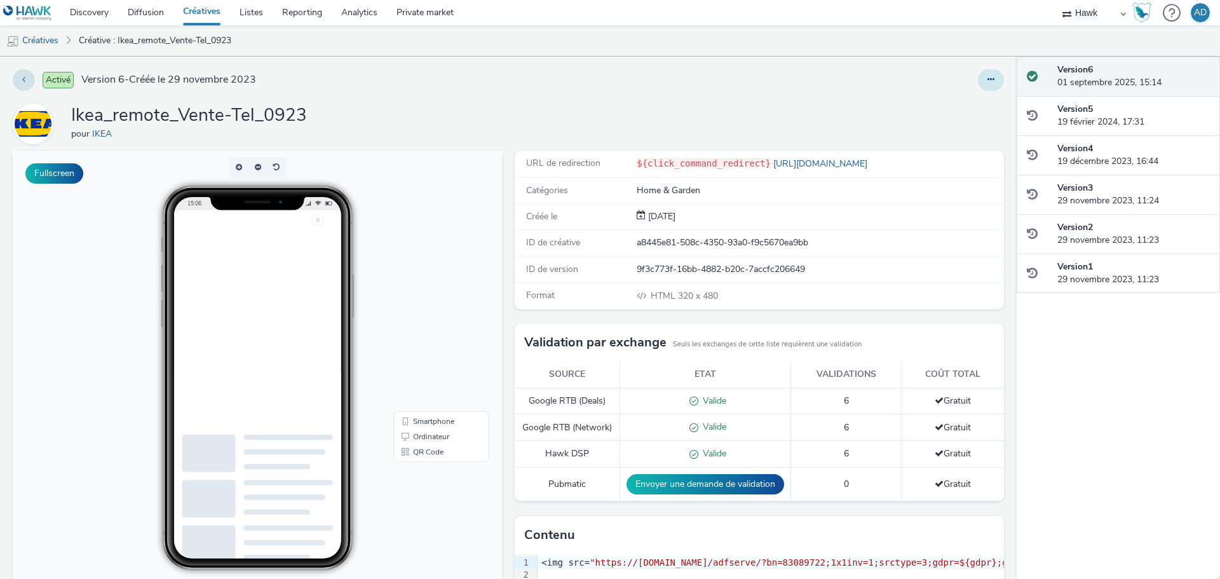
click at [987, 76] on icon at bounding box center [990, 79] width 7 height 9
click at [943, 104] on link "Modifier" at bounding box center [956, 105] width 95 height 25
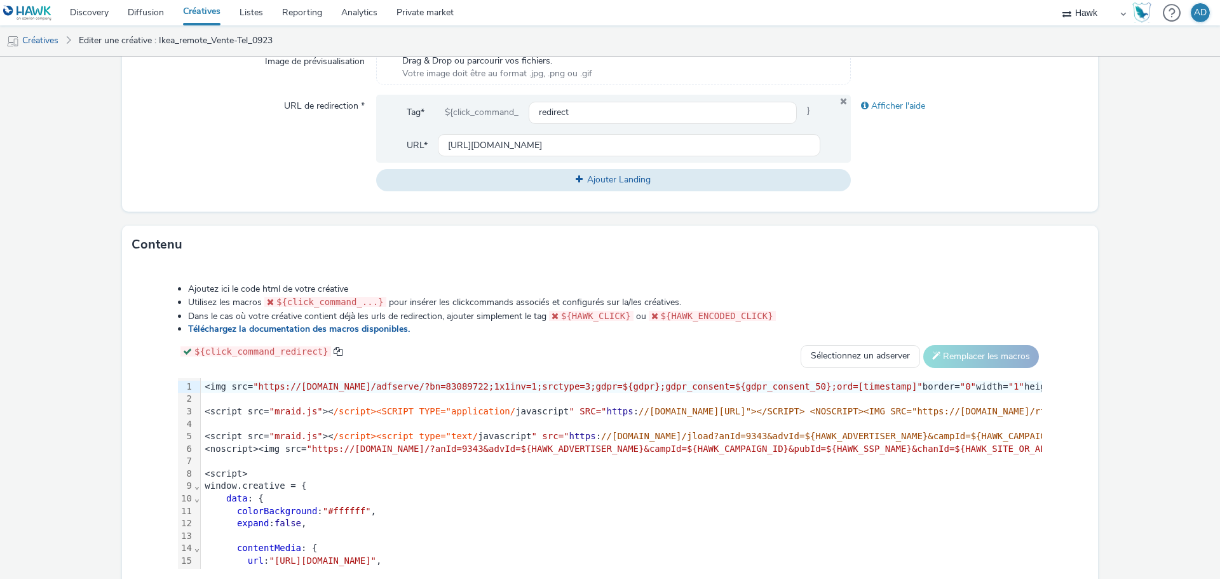
scroll to position [519, 0]
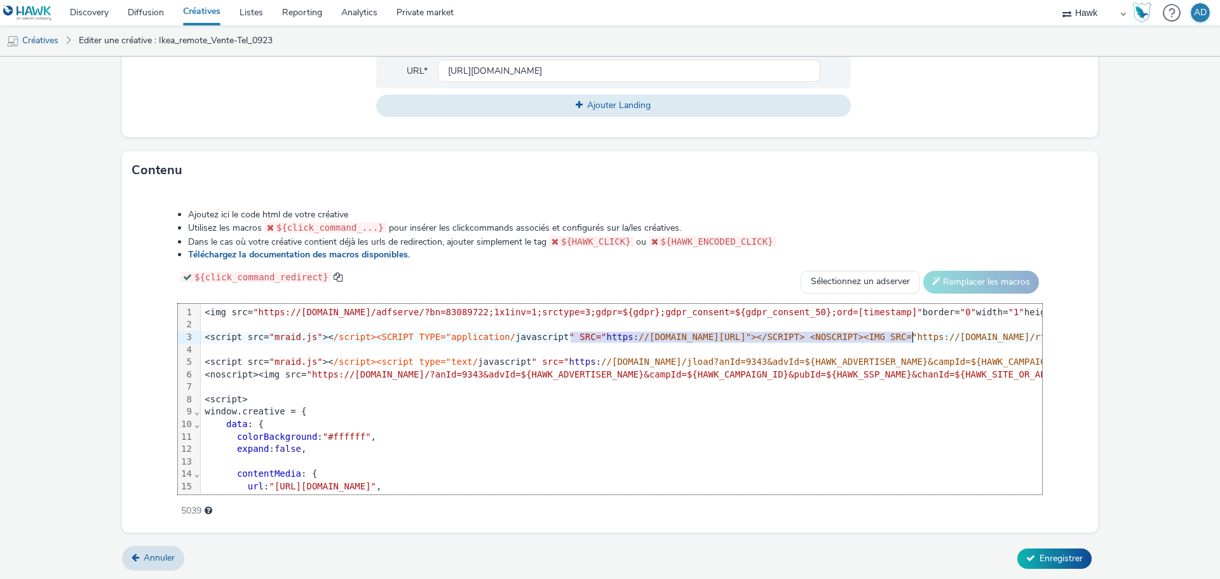
drag, startPoint x: 569, startPoint y: 335, endPoint x: 911, endPoint y: 337, distance: 341.9
click at [911, 337] on div "<script src= "mraid.js" >< /script><SCRIPT TYPE="application/ javascript " SRC=…" at bounding box center [1079, 337] width 1756 height 13
click at [607, 339] on span "https" at bounding box center [620, 337] width 27 height 10
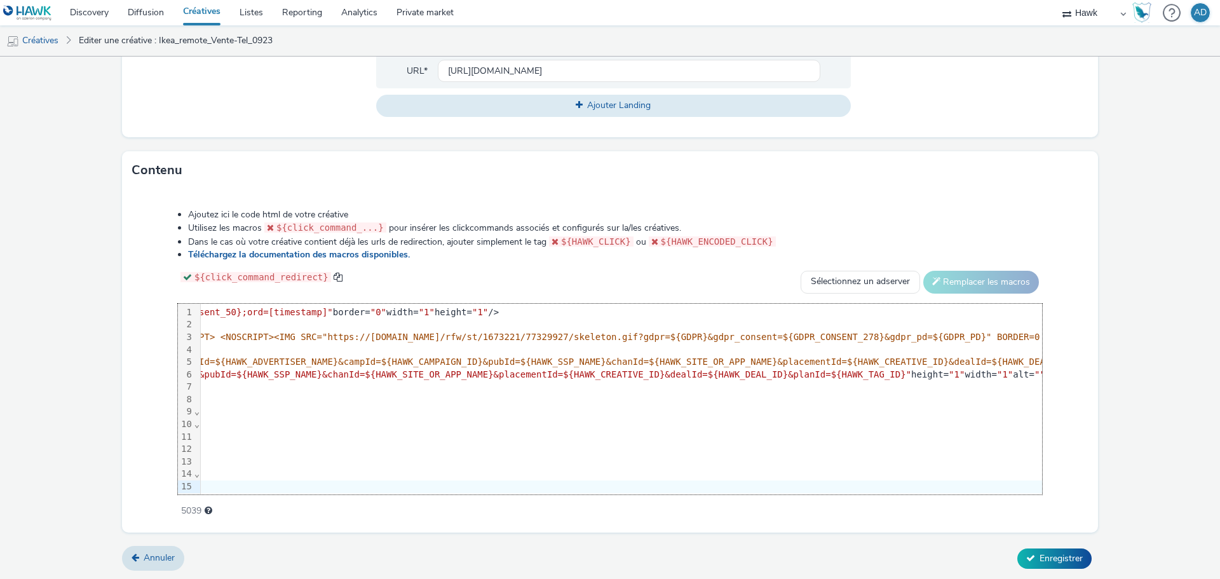
scroll to position [0, 658]
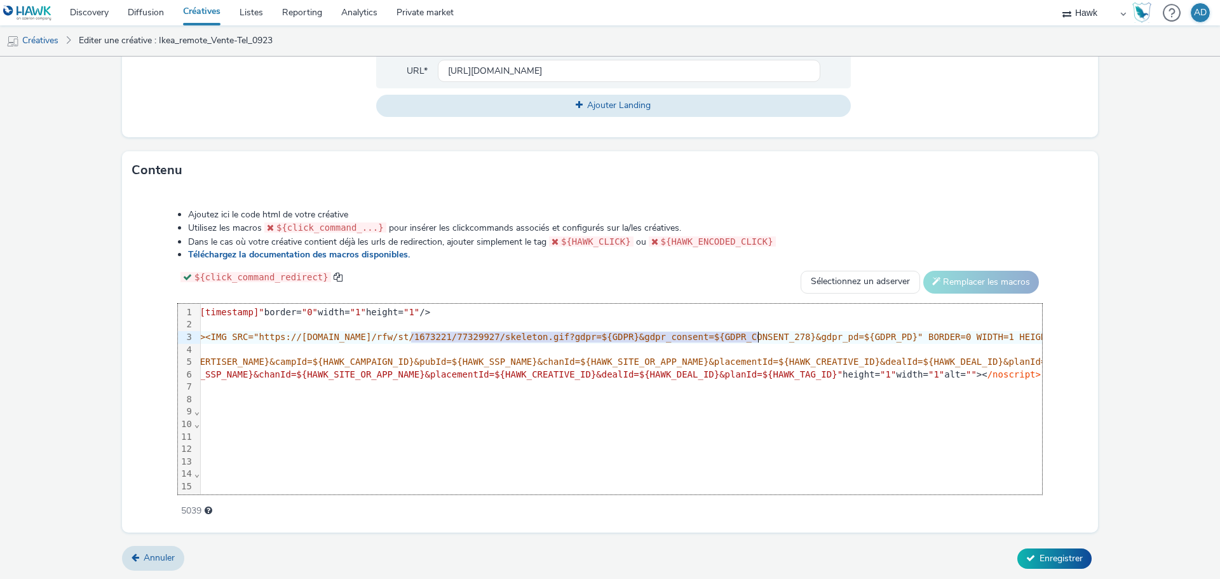
drag, startPoint x: 410, startPoint y: 333, endPoint x: 756, endPoint y: 336, distance: 346.3
click at [756, 336] on span "//pixel.adsafeprotected.com/rjss/st/2602703/89269921/skeleton.js"></SCRIPT> <NO…" at bounding box center [572, 337] width 1184 height 10
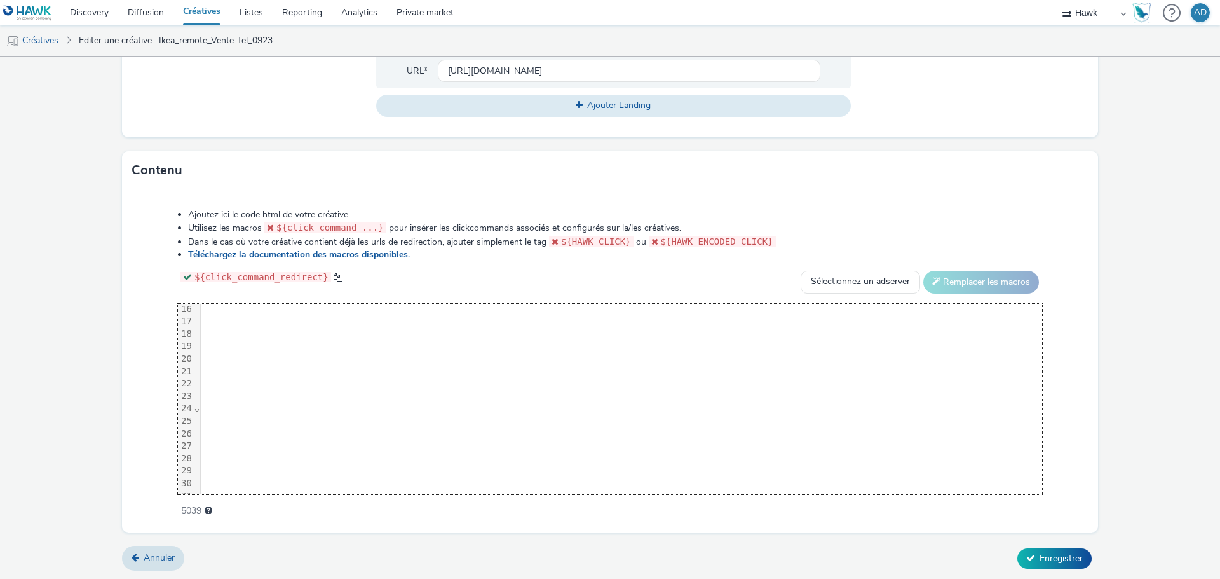
scroll to position [191, 520]
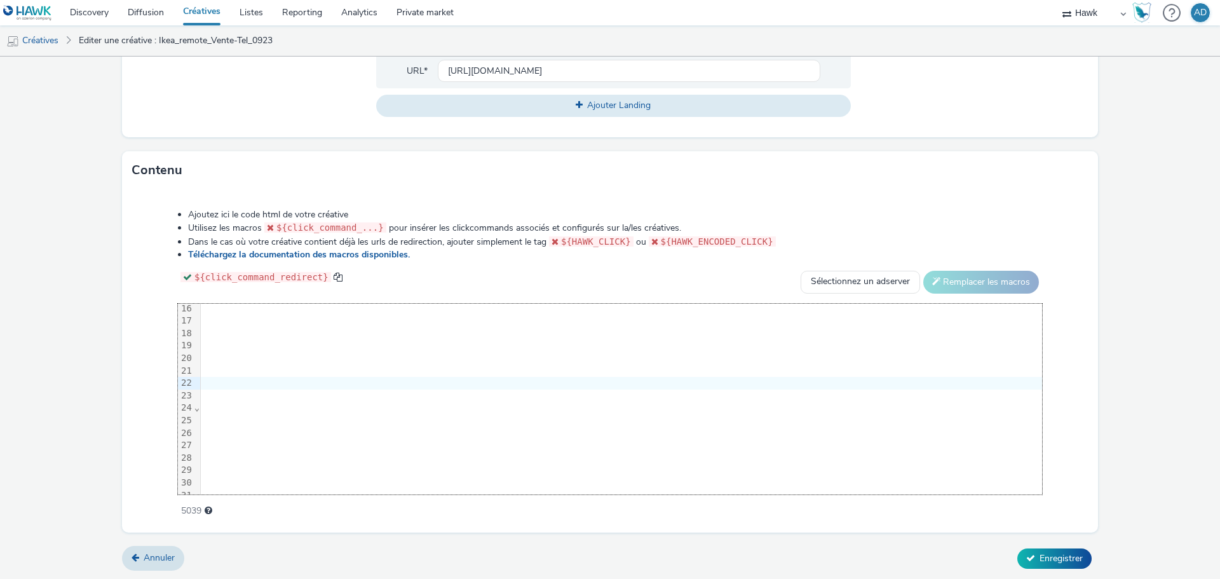
click at [835, 384] on div at bounding box center [559, 383] width 1756 height 13
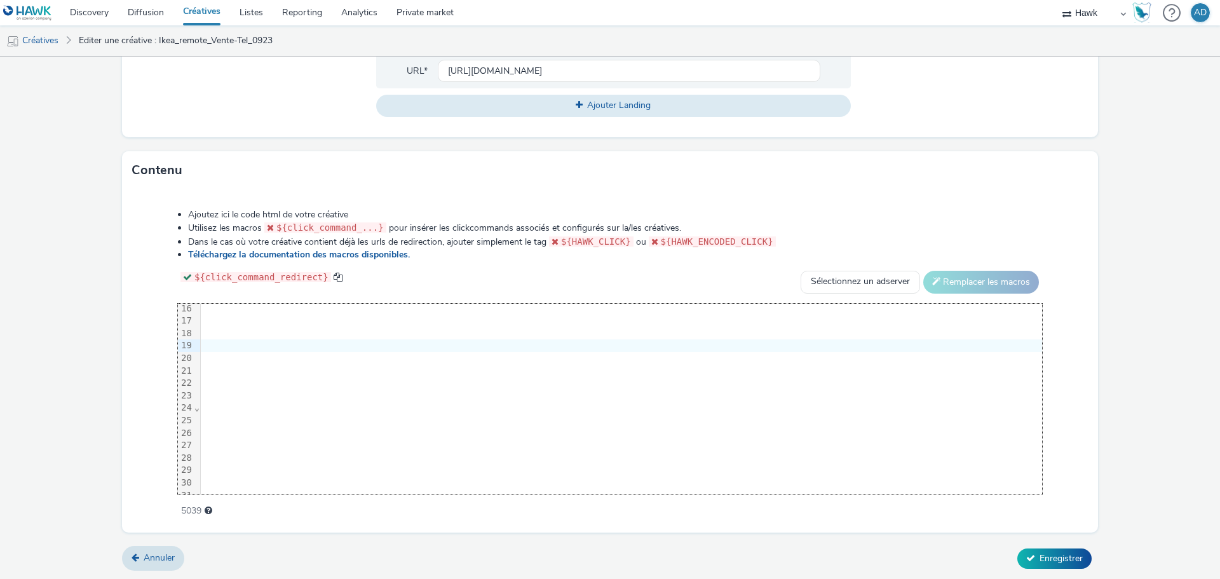
click at [1124, 341] on form "Editer une créative Général Annonceur * IKEA Nom * Ikea_remote_Vente-Tel_0923 2…" at bounding box center [610, 58] width 1220 height 1043
click at [1060, 558] on span "Enregistrer" at bounding box center [1061, 558] width 43 height 12
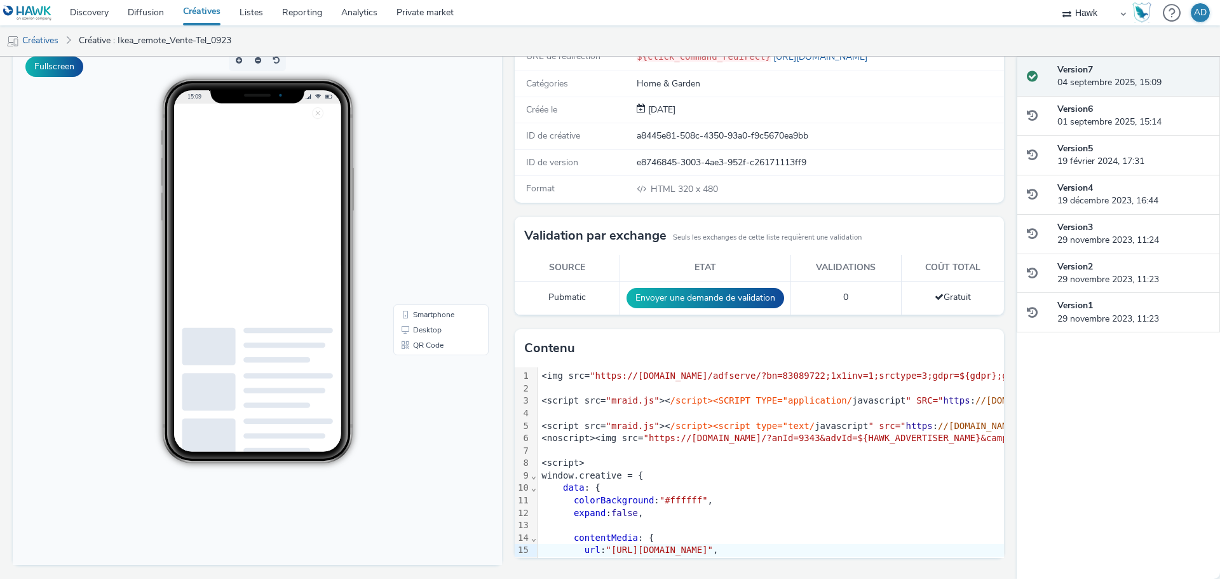
click at [426, 466] on body "15:09 Smartphone Desktop QR Code" at bounding box center [257, 304] width 489 height 521
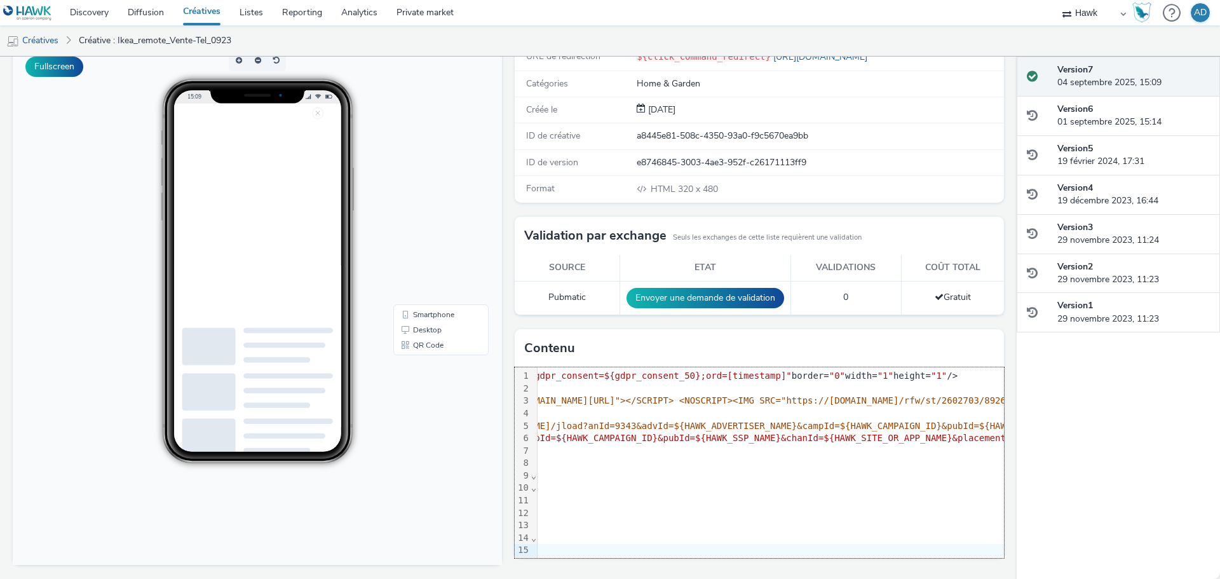
scroll to position [0, 465]
click at [452, 433] on body "15:09 Smartphone Desktop QR Code" at bounding box center [257, 304] width 489 height 521
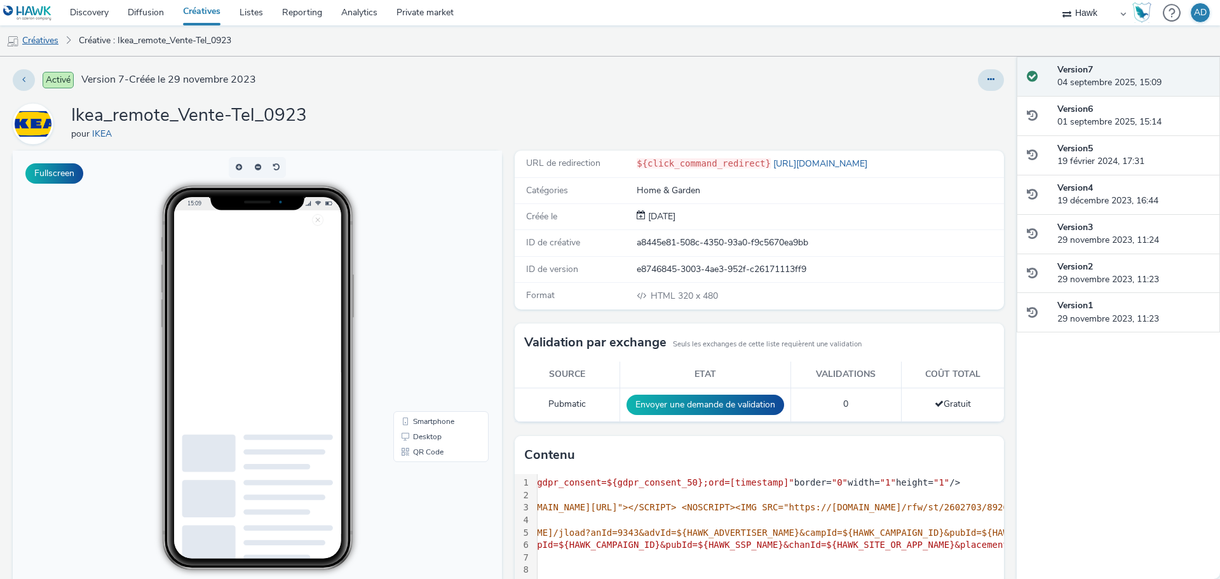
click at [44, 43] on link "Créatives" at bounding box center [32, 40] width 65 height 30
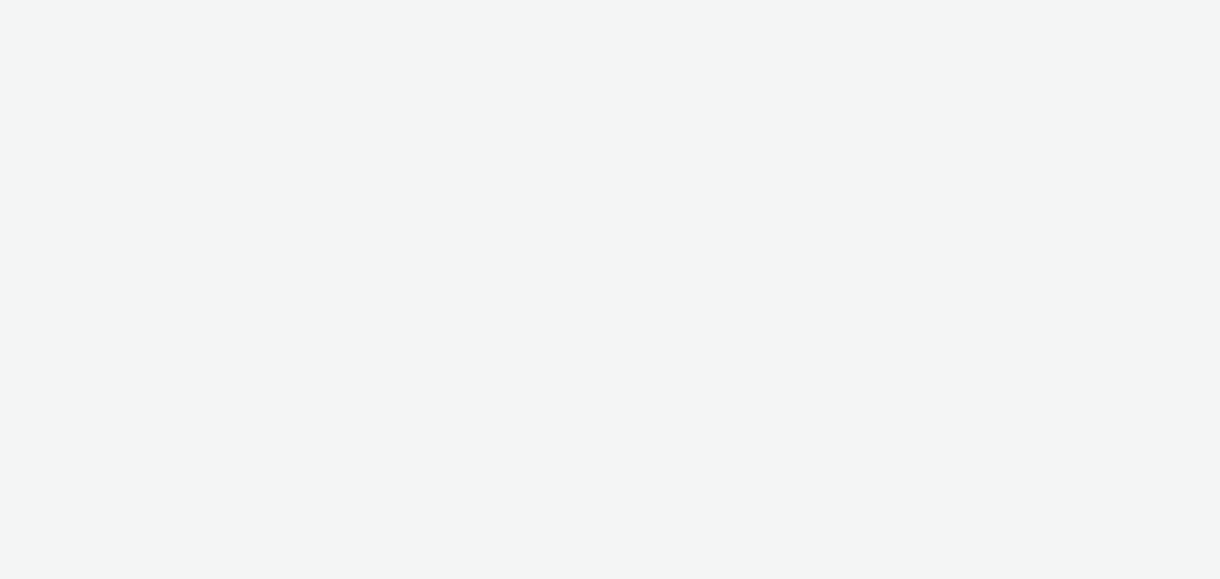
select select "11a7df10-284f-415c-b52a-427acf4c31ae"
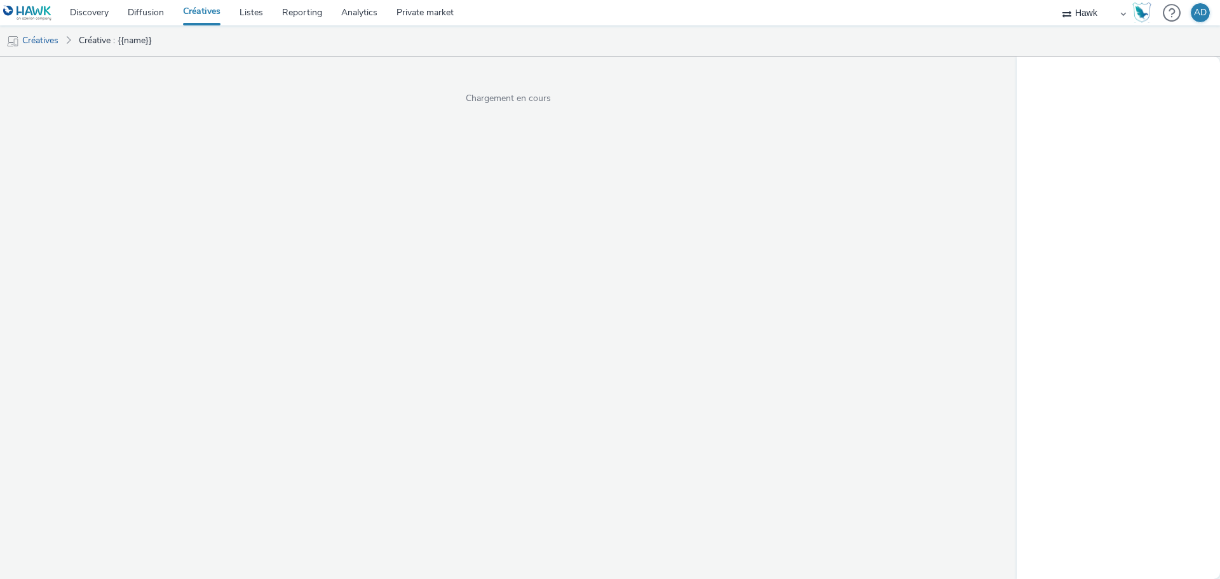
select select "11a7df10-284f-415c-b52a-427acf4c31ae"
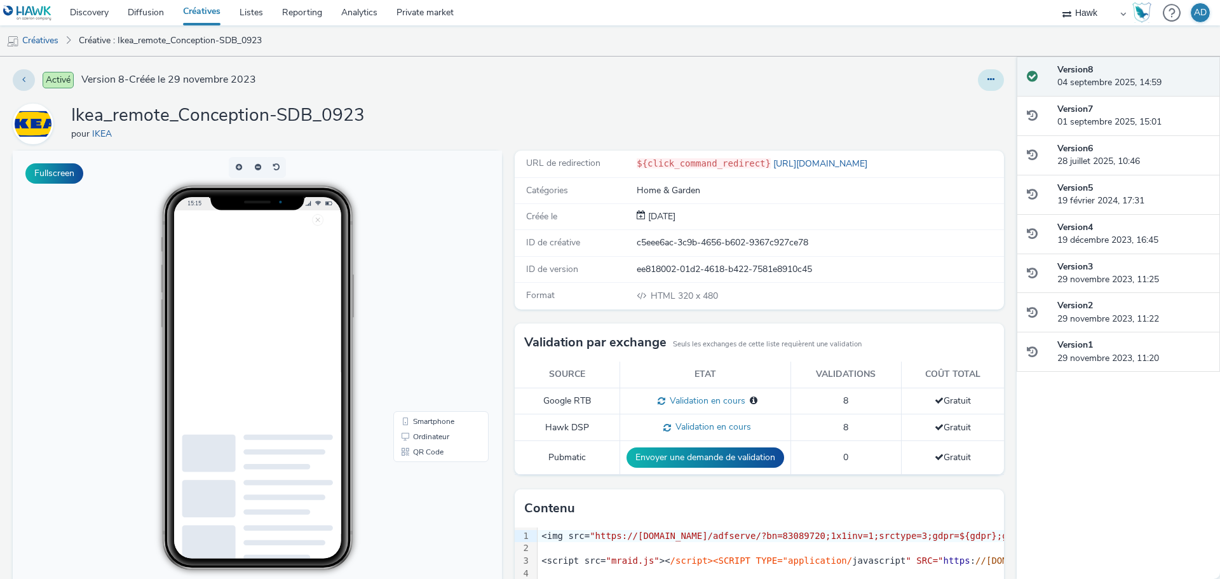
click at [978, 81] on button at bounding box center [991, 80] width 26 height 22
click at [948, 104] on link "Modifier" at bounding box center [956, 105] width 95 height 25
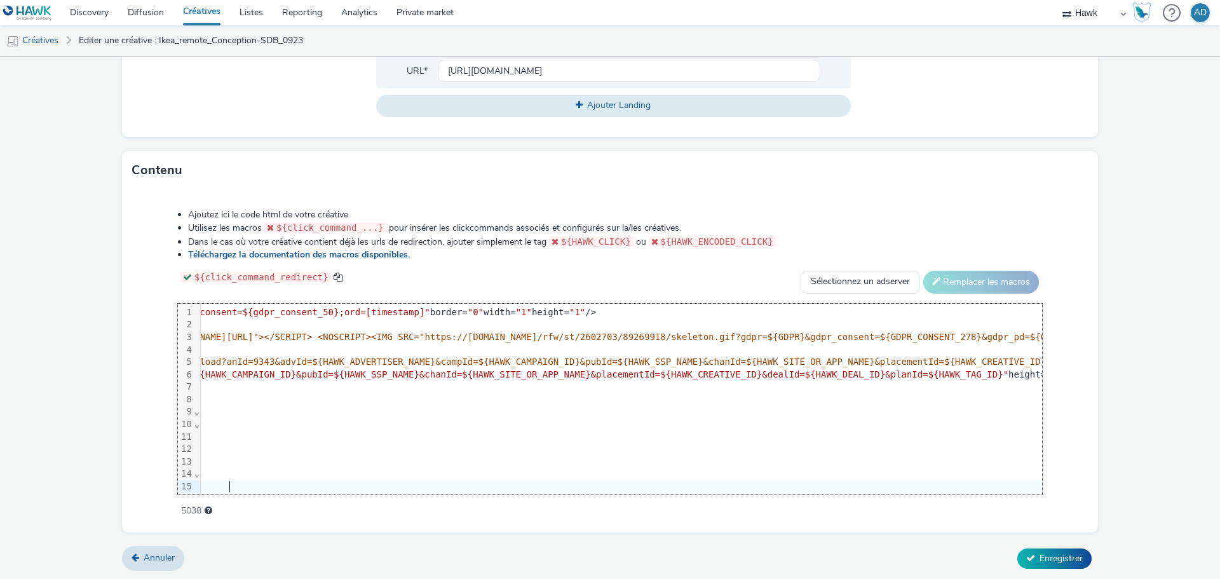
scroll to position [0, 494]
click at [85, 303] on form "Editer une créative Général Annonceur * IKEA Nom * Ikea_remote_Conception-SDB_0…" at bounding box center [610, 58] width 1220 height 1043
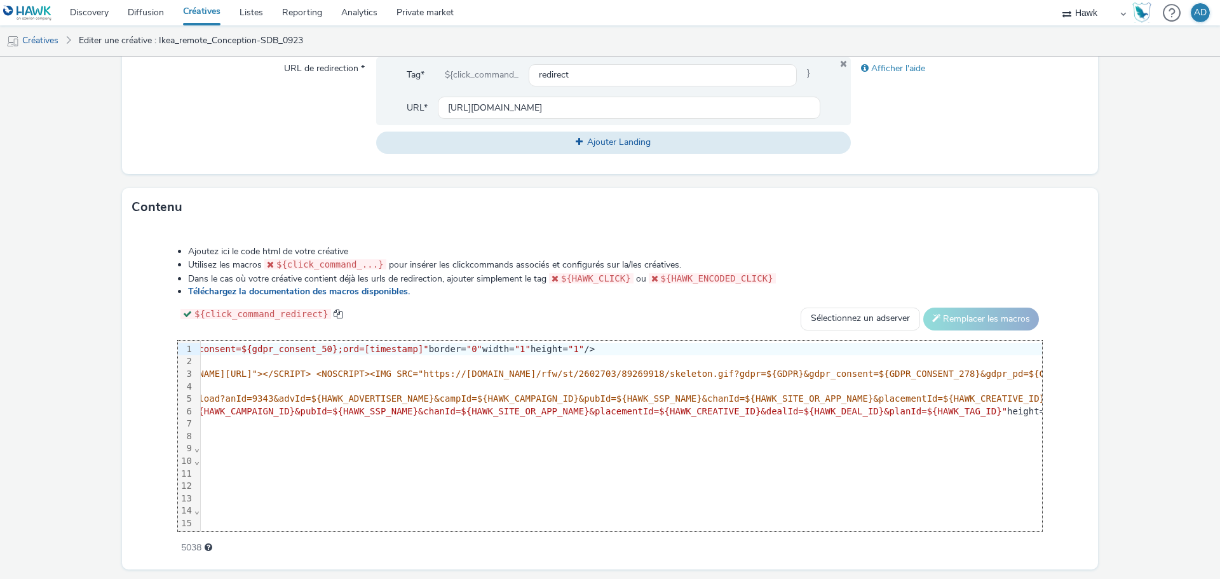
scroll to position [519, 0]
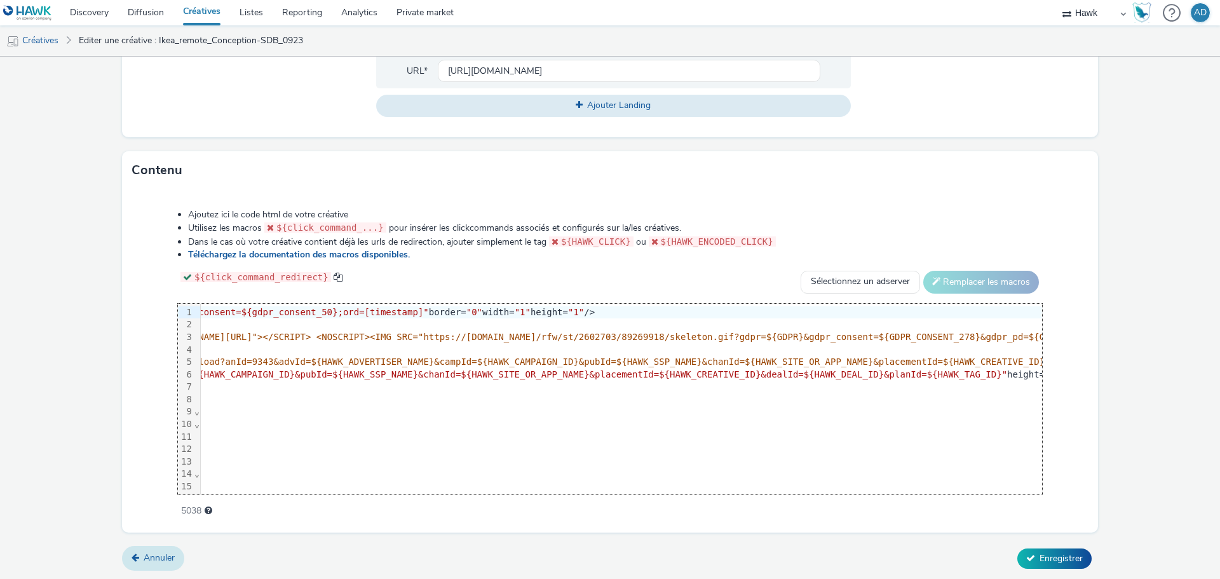
click at [168, 557] on span "Annuler" at bounding box center [159, 558] width 31 height 12
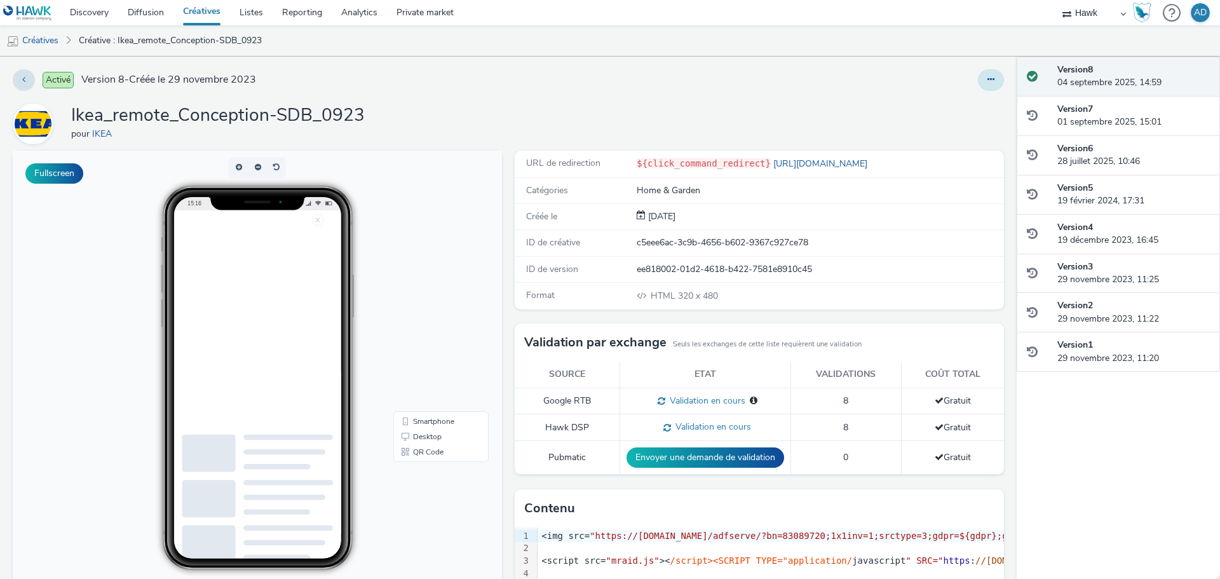
click at [985, 78] on button at bounding box center [991, 80] width 26 height 22
click at [30, 85] on button at bounding box center [24, 80] width 22 height 22
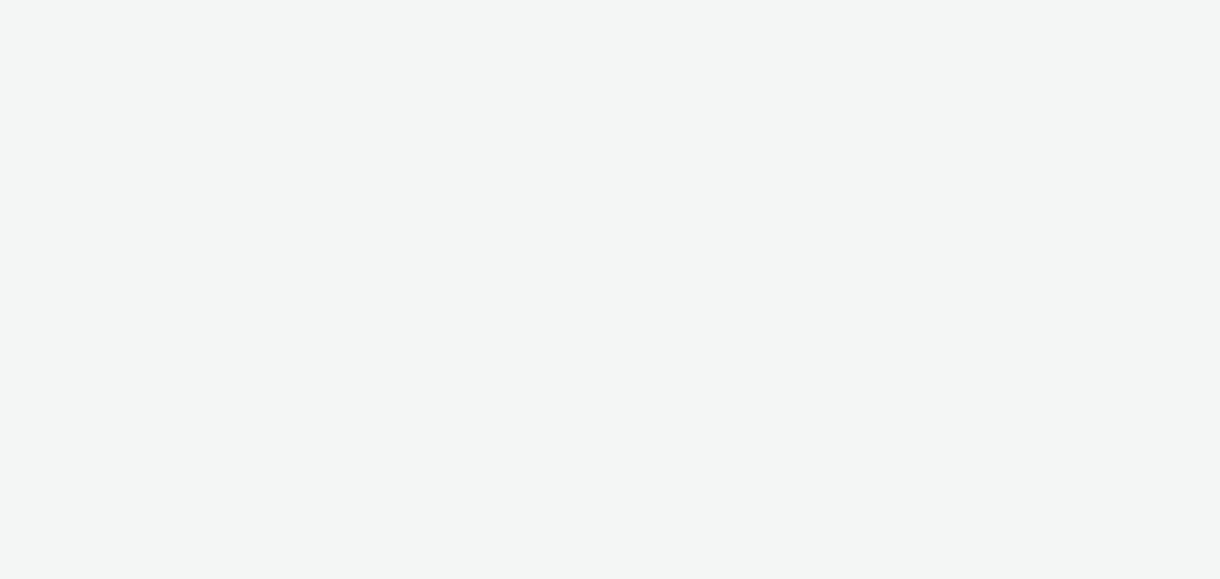
select select "11a7df10-284f-415c-b52a-427acf4c31ae"
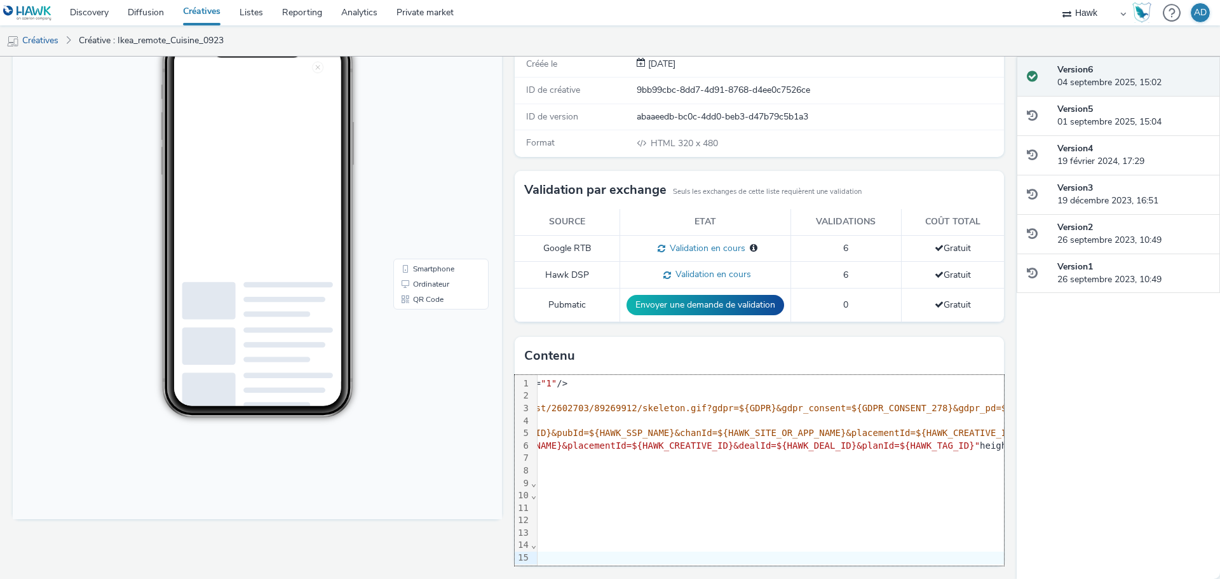
scroll to position [0, 838]
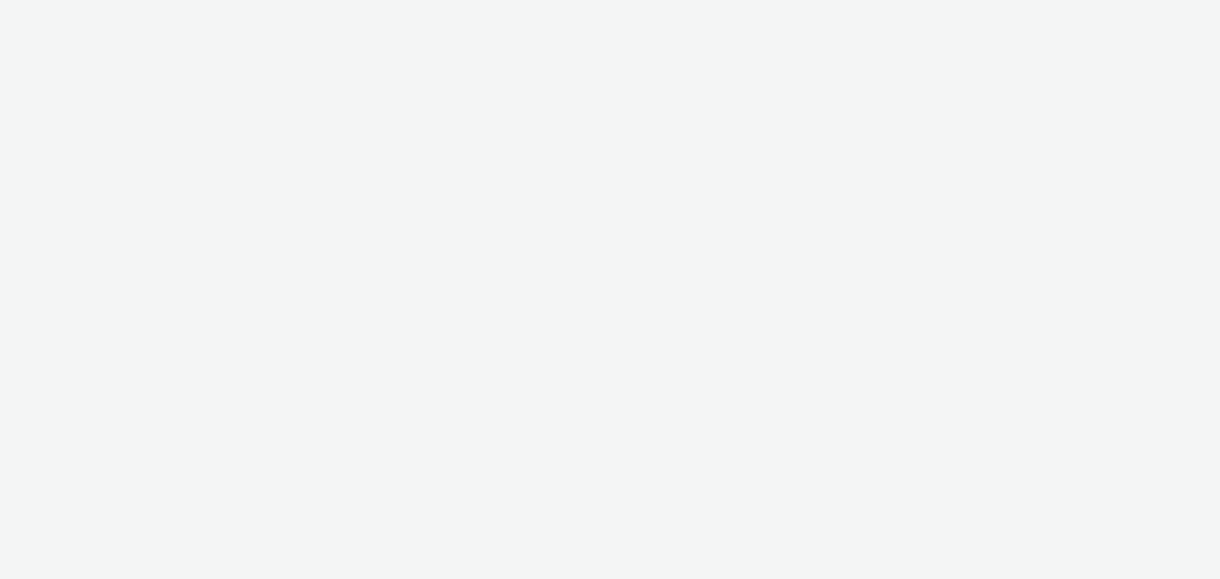
select select "11a7df10-284f-415c-b52a-427acf4c31ae"
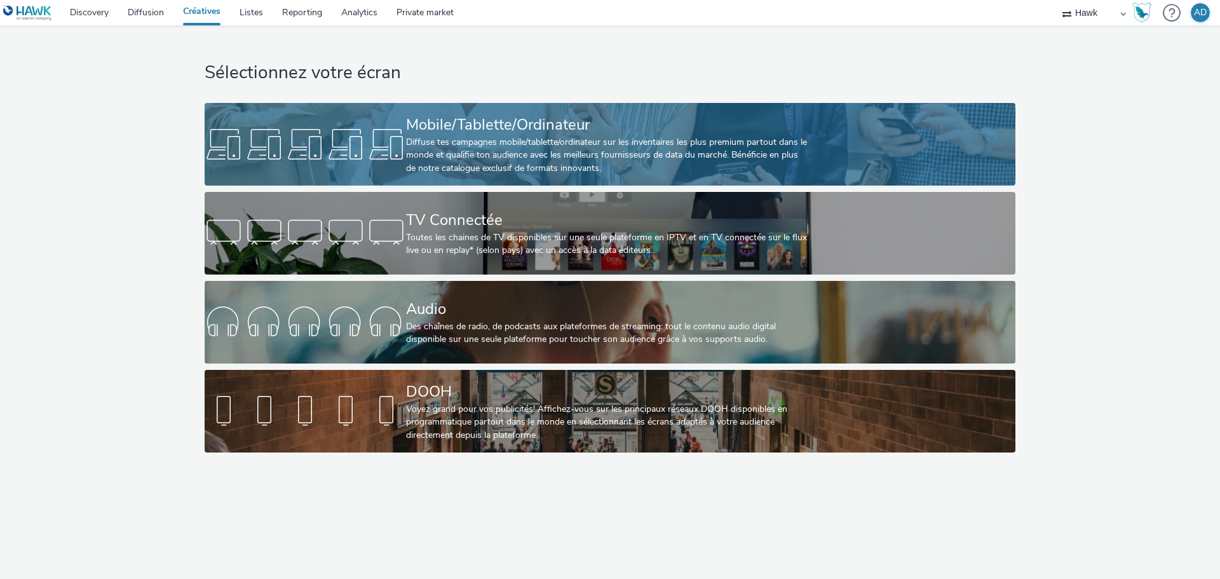
click at [522, 139] on div "Diffuse tes campagnes mobile/tablette/ordinateur sur les inventaires les plus p…" at bounding box center [607, 155] width 403 height 39
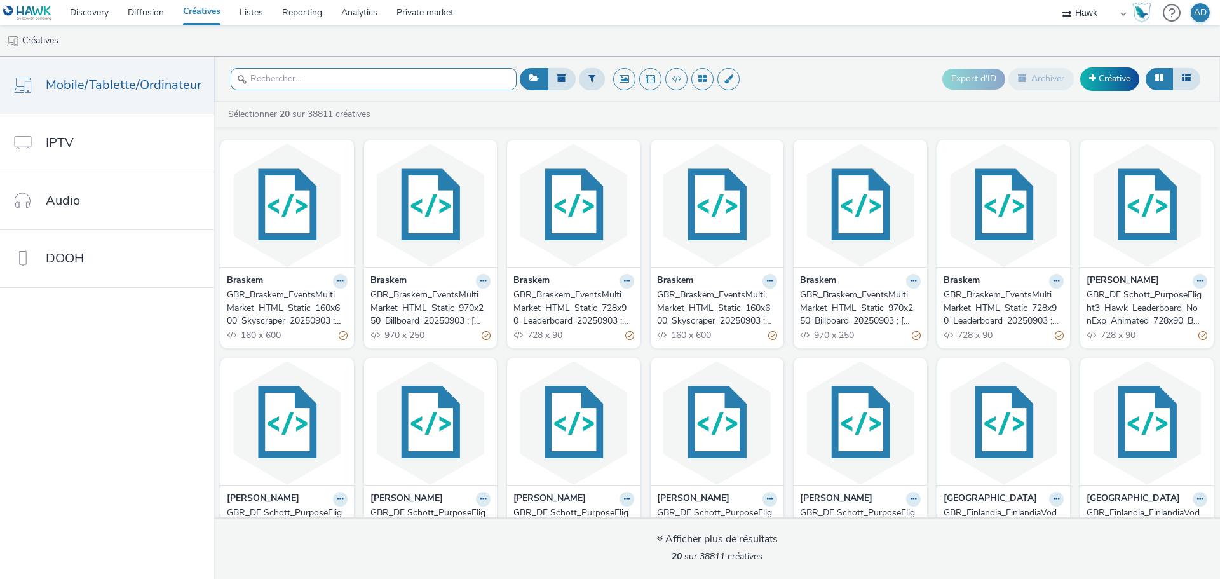
click at [345, 74] on input "text" at bounding box center [374, 79] width 286 height 22
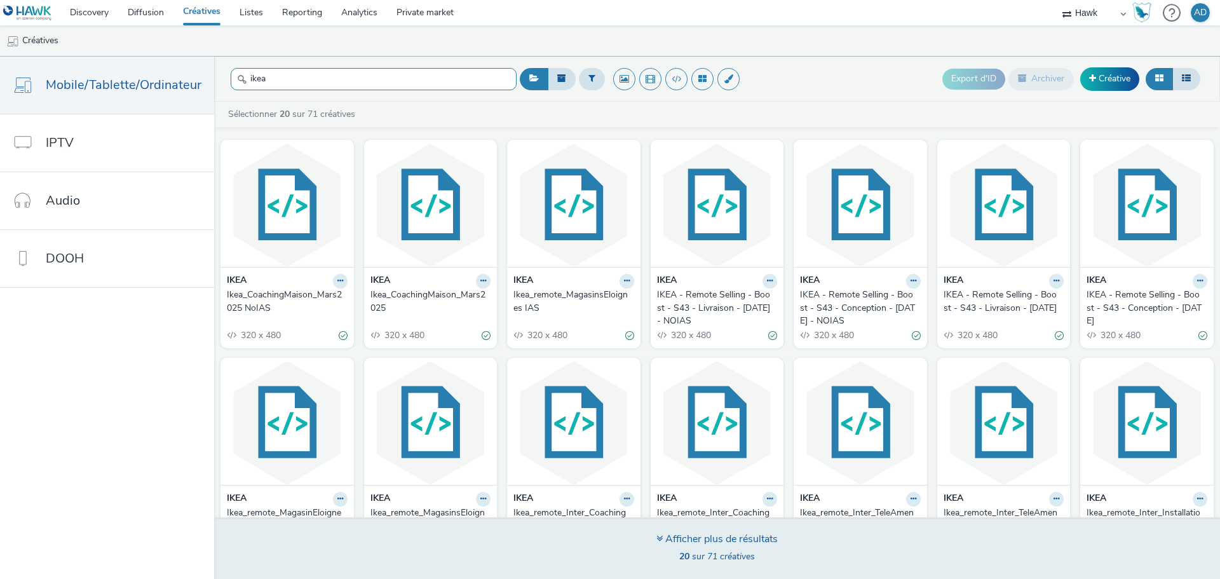
type input "ikea"
